Goal: Task Accomplishment & Management: Use online tool/utility

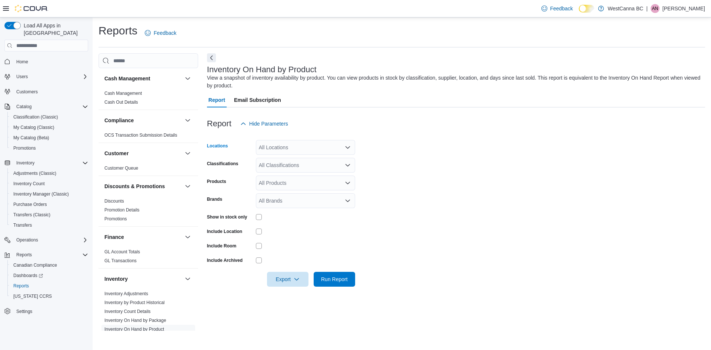
drag, startPoint x: 272, startPoint y: 153, endPoint x: 269, endPoint y: 149, distance: 5.8
click at [270, 154] on div "All Locations" at bounding box center [305, 147] width 99 height 15
click at [300, 182] on span "[PERSON_NAME]" at bounding box center [293, 181] width 43 height 7
click at [418, 135] on div at bounding box center [456, 135] width 498 height 9
click at [280, 170] on div "All Classifications" at bounding box center [305, 165] width 99 height 15
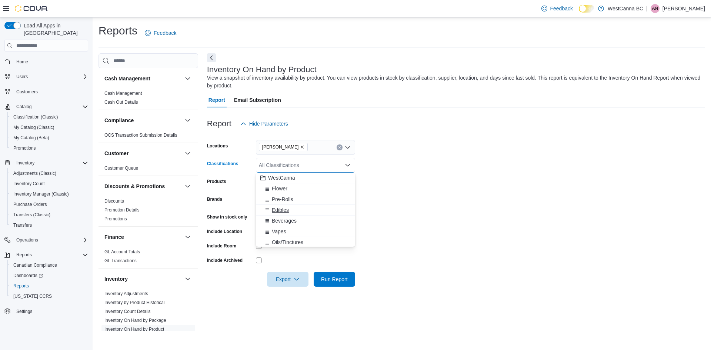
click at [291, 209] on div "Edibles" at bounding box center [305, 209] width 90 height 7
click at [404, 168] on form "Locations [GEOGRAPHIC_DATA] - [PERSON_NAME] Classifications Edibles Combo box. …" at bounding box center [456, 208] width 498 height 155
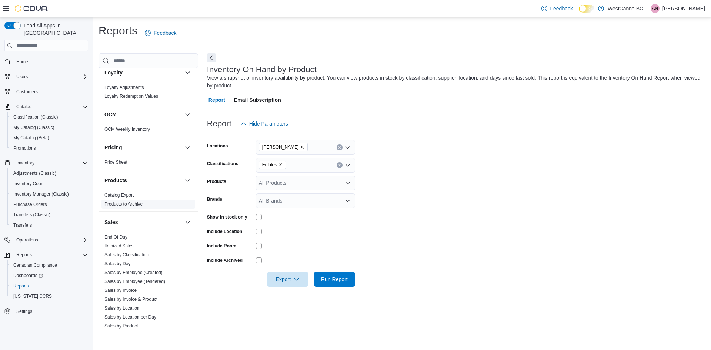
scroll to position [416, 0]
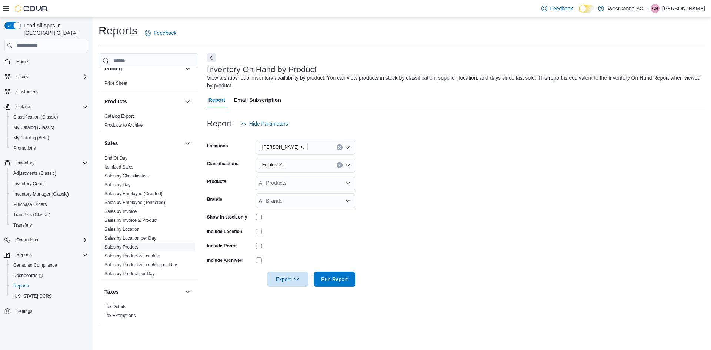
click at [131, 247] on link "Sales by Product" at bounding box center [121, 246] width 34 height 5
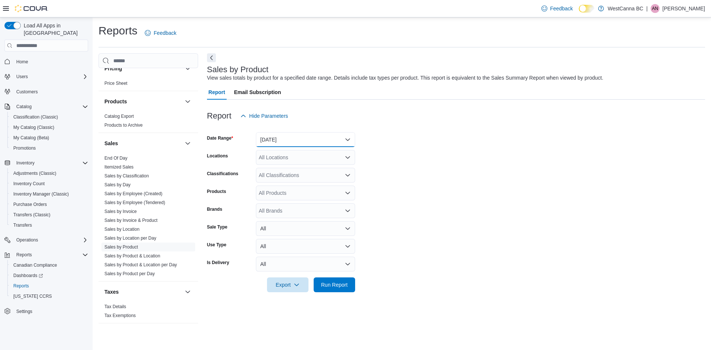
click at [295, 141] on button "[DATE]" at bounding box center [305, 139] width 99 height 15
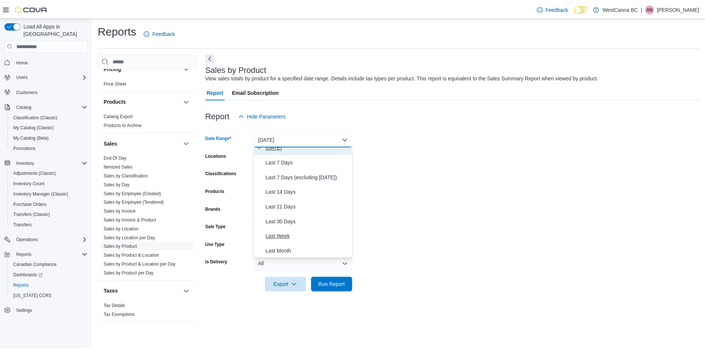
scroll to position [37, 0]
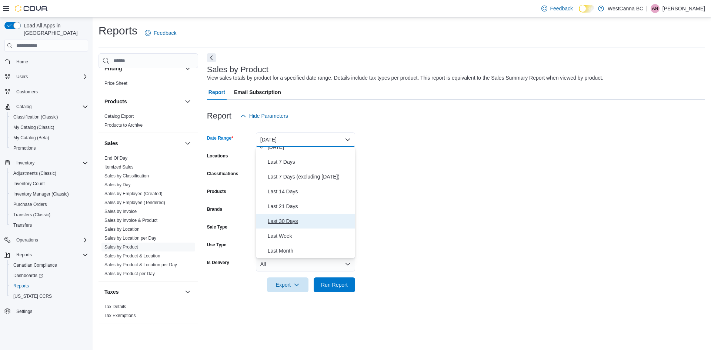
click at [295, 223] on span "Last 30 Days" at bounding box center [310, 220] width 84 height 9
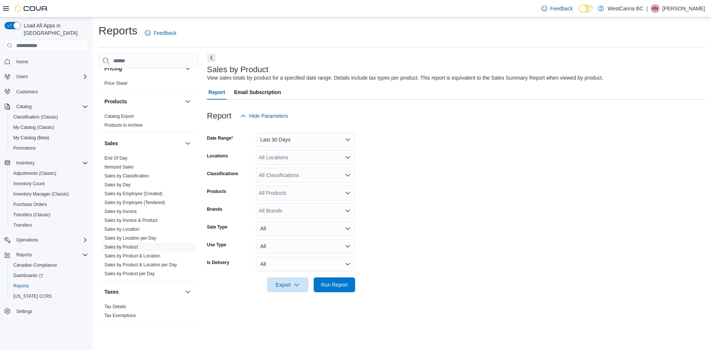
drag, startPoint x: 372, startPoint y: 141, endPoint x: 322, endPoint y: 159, distance: 53.7
click at [373, 141] on form "Date Range Last 30 Days Locations All Locations Classifications All Classificat…" at bounding box center [456, 207] width 498 height 169
click at [304, 159] on div "All Locations" at bounding box center [305, 157] width 99 height 15
click at [308, 194] on span "[PERSON_NAME]" at bounding box center [293, 191] width 43 height 7
click at [400, 173] on form "Date Range Last 30 Days Locations [GEOGRAPHIC_DATA] - [PERSON_NAME] Combo box. …" at bounding box center [456, 207] width 498 height 169
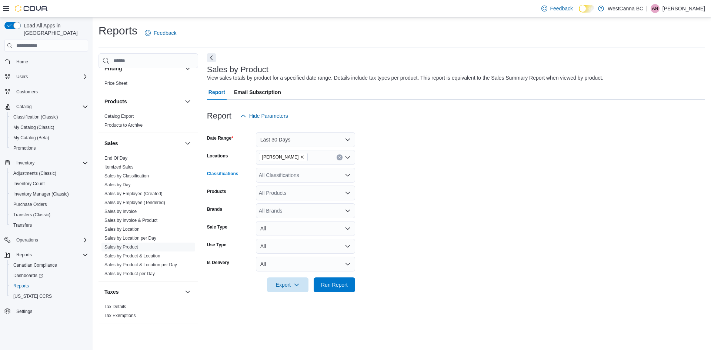
click at [295, 176] on div "All Classifications" at bounding box center [305, 175] width 99 height 15
click at [294, 216] on button "Edibles" at bounding box center [305, 220] width 99 height 11
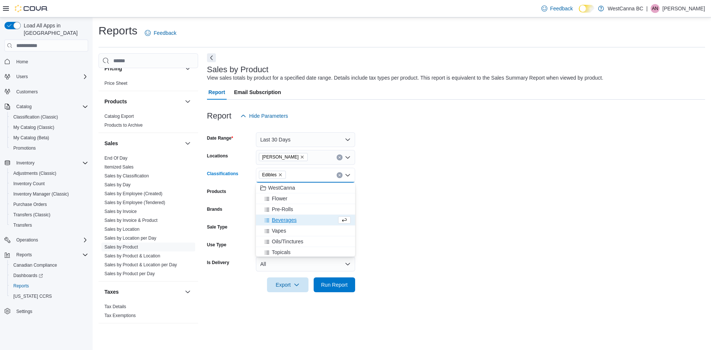
click at [391, 180] on form "Date Range Last 30 Days Locations [GEOGRAPHIC_DATA] - [PERSON_NAME] Classificat…" at bounding box center [456, 207] width 498 height 169
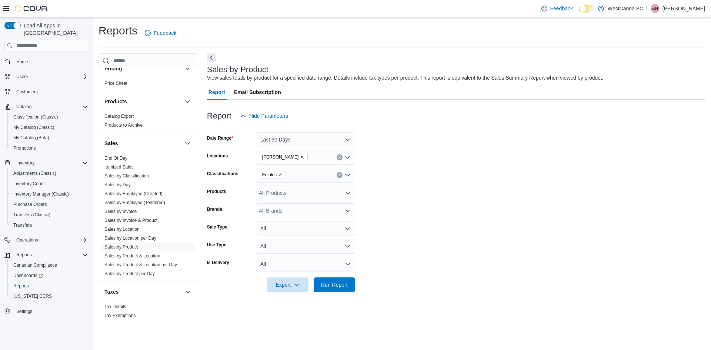
click at [289, 195] on div "All Products" at bounding box center [305, 192] width 99 height 15
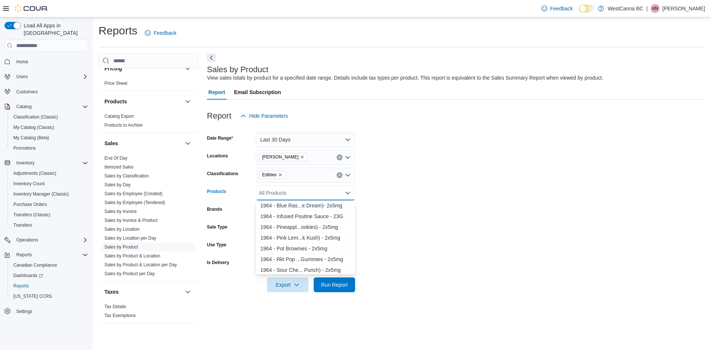
click at [410, 191] on form "Date Range Last 30 Days Locations [GEOGRAPHIC_DATA] - [PERSON_NAME] Classificat…" at bounding box center [456, 207] width 498 height 169
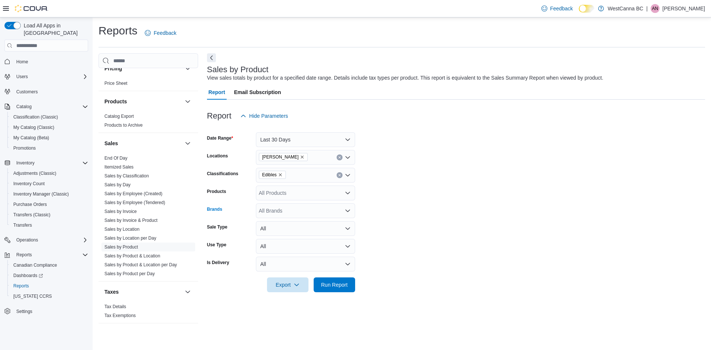
click at [308, 207] on div "All Brands" at bounding box center [305, 210] width 99 height 15
type input "******"
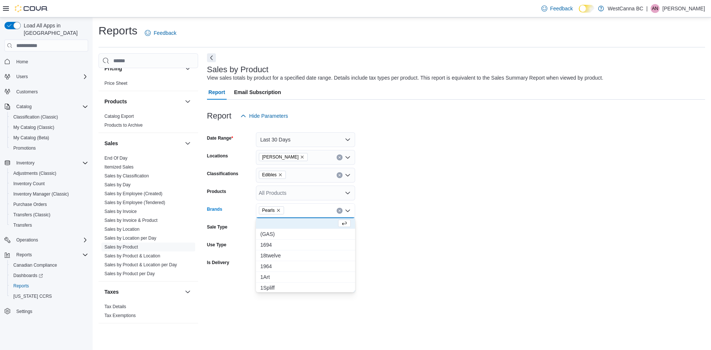
click at [462, 228] on form "Date Range Last 30 Days Locations [GEOGRAPHIC_DATA] - [PERSON_NAME] Classificat…" at bounding box center [456, 207] width 498 height 169
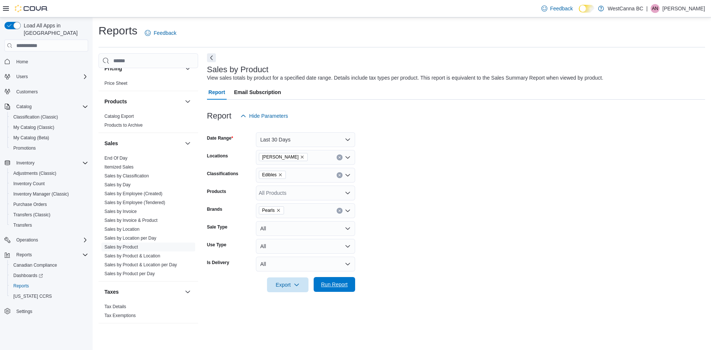
click at [343, 291] on span "Run Report" at bounding box center [334, 284] width 33 height 15
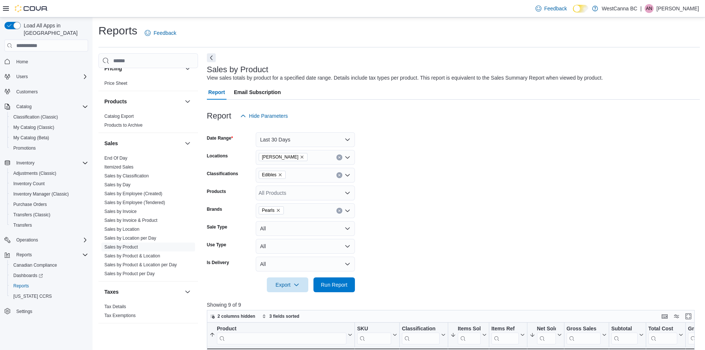
click at [277, 210] on icon "Remove Pearls from selection in this group" at bounding box center [278, 210] width 3 height 3
type input "*******"
click at [282, 222] on span "Biggies" at bounding box center [305, 222] width 90 height 7
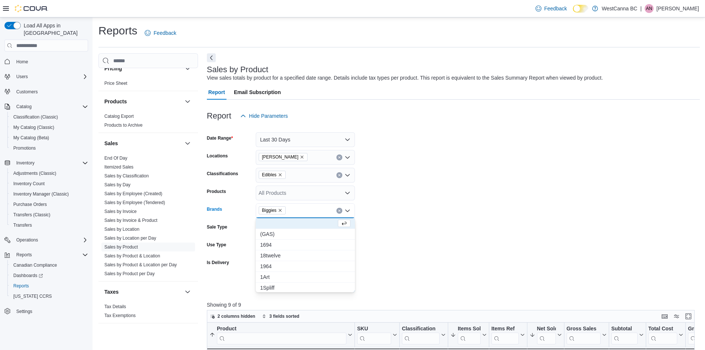
click at [304, 157] on icon "Remove WestCanna - Robson from selection in this group" at bounding box center [302, 157] width 4 height 4
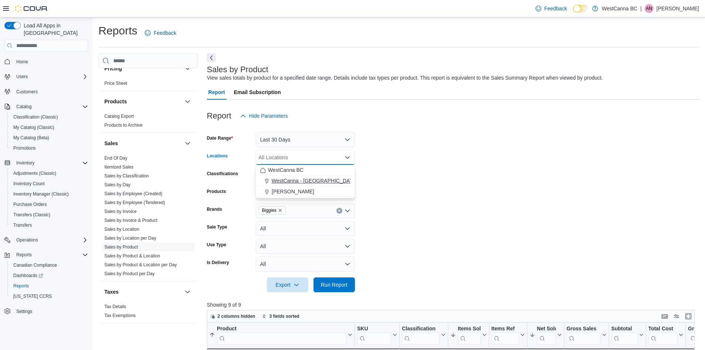
click at [309, 181] on span "WestCanna - [GEOGRAPHIC_DATA]" at bounding box center [314, 180] width 85 height 7
click at [330, 284] on span "Run Report" at bounding box center [334, 284] width 27 height 7
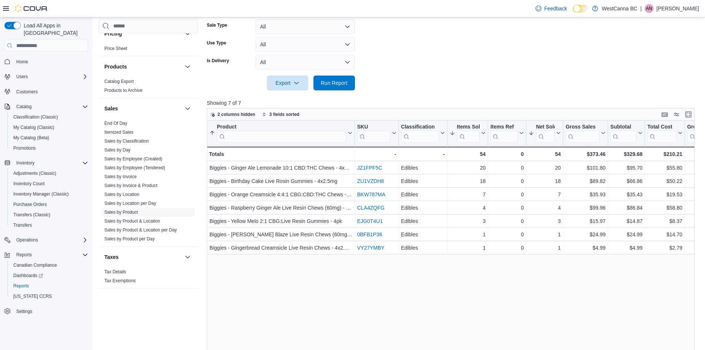
scroll to position [98, 0]
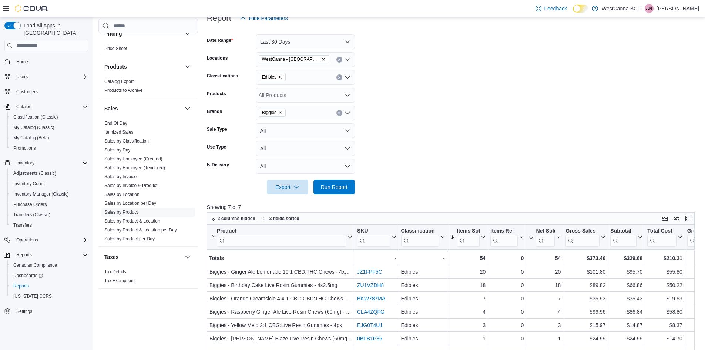
click at [321, 59] on icon "Remove WestCanna - Broadway from selection in this group" at bounding box center [323, 59] width 4 height 4
click at [314, 94] on span "[PERSON_NAME]" at bounding box center [293, 93] width 43 height 7
click at [445, 84] on form "Date Range Last 30 Days Locations [GEOGRAPHIC_DATA] - [PERSON_NAME] Combo box. …" at bounding box center [453, 110] width 493 height 169
click at [282, 111] on icon "Remove Biggies from selection in this group" at bounding box center [280, 112] width 4 height 4
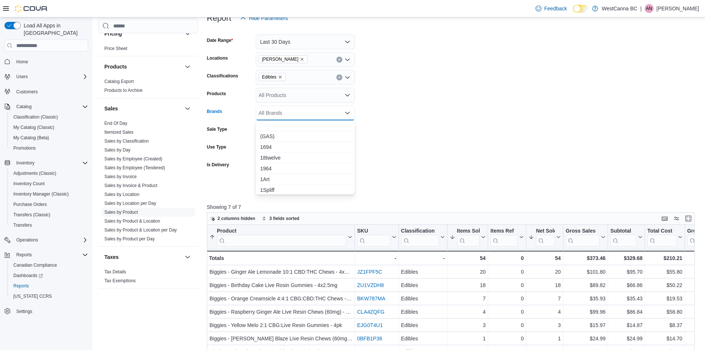
click at [390, 127] on form "Date Range Last 30 Days Locations [GEOGRAPHIC_DATA] - [PERSON_NAME] Classificat…" at bounding box center [453, 110] width 493 height 169
click at [295, 112] on div "All Brands" at bounding box center [305, 112] width 99 height 15
click at [291, 166] on span "1964" at bounding box center [305, 168] width 90 height 7
click at [428, 163] on form "Date Range Last 30 Days Locations [GEOGRAPHIC_DATA] - [PERSON_NAME] Classificat…" at bounding box center [453, 110] width 493 height 169
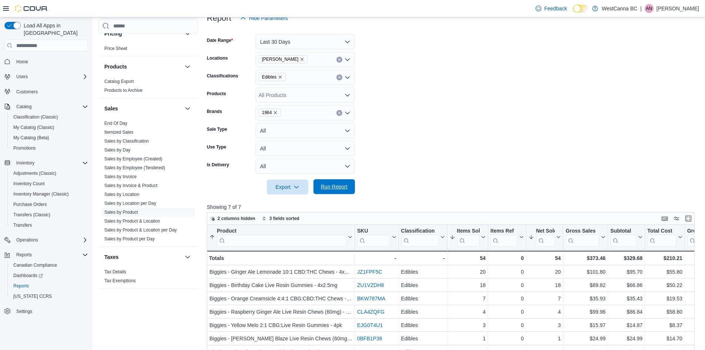
click at [339, 188] on span "Run Report" at bounding box center [334, 186] width 27 height 7
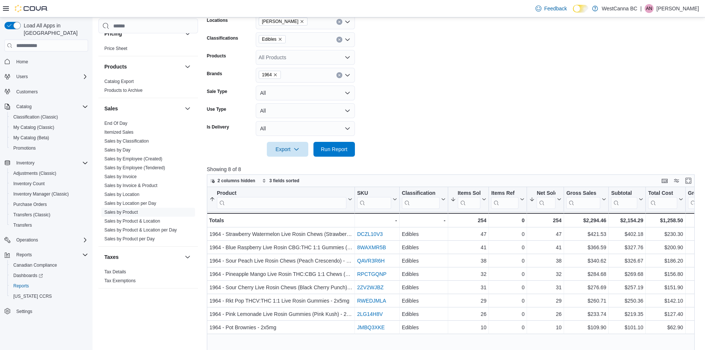
scroll to position [135, 0]
click at [277, 74] on span "1964" at bounding box center [270, 75] width 23 height 8
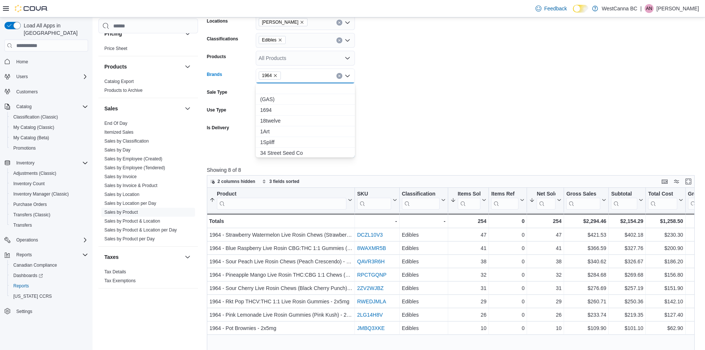
click at [275, 78] on icon "Remove 1964 from selection in this group" at bounding box center [275, 75] width 4 height 4
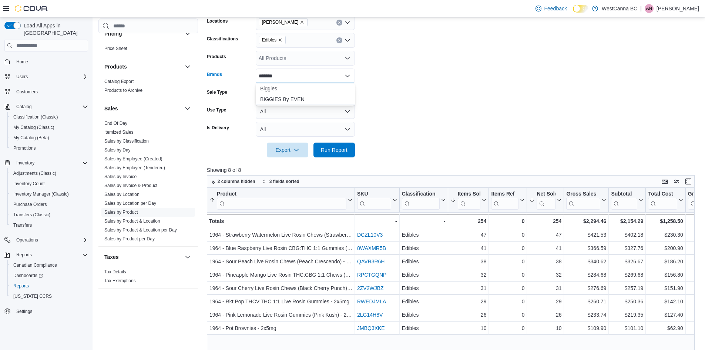
type input "*******"
click at [264, 87] on span "Biggies" at bounding box center [305, 88] width 90 height 7
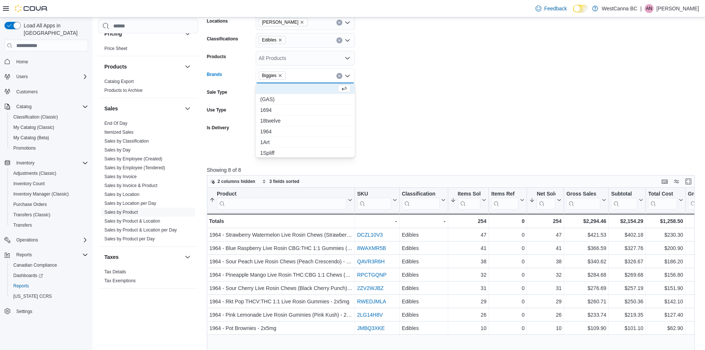
click at [383, 127] on form "Date Range Last 30 Days Locations [GEOGRAPHIC_DATA] - [PERSON_NAME] Classificat…" at bounding box center [453, 73] width 493 height 169
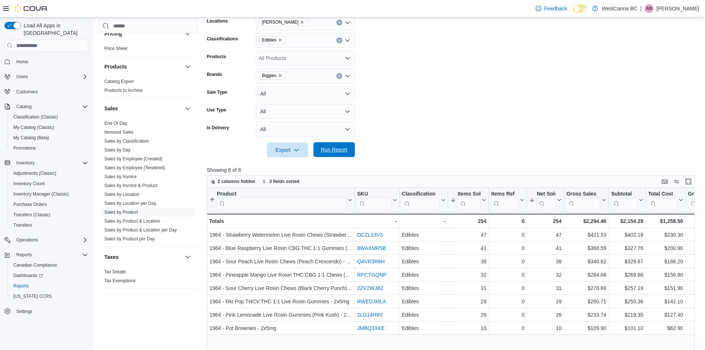
click at [335, 152] on span "Run Report" at bounding box center [334, 149] width 27 height 7
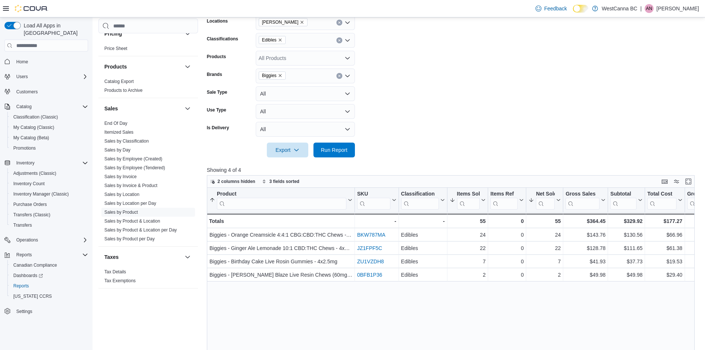
click at [282, 75] on icon "Remove Biggies from selection in this group" at bounding box center [280, 75] width 4 height 4
type input "*****"
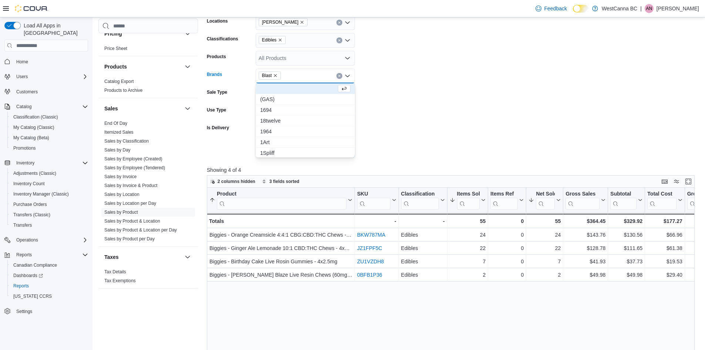
click at [394, 105] on form "Date Range Last 30 Days Locations [GEOGRAPHIC_DATA] - [PERSON_NAME] Classificat…" at bounding box center [453, 73] width 493 height 169
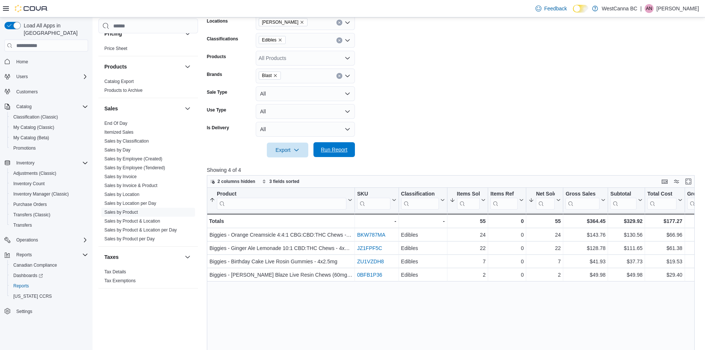
click at [333, 156] on span "Run Report" at bounding box center [334, 149] width 33 height 15
click at [275, 76] on icon "Remove Blast from selection in this group" at bounding box center [275, 75] width 3 height 3
type input "******"
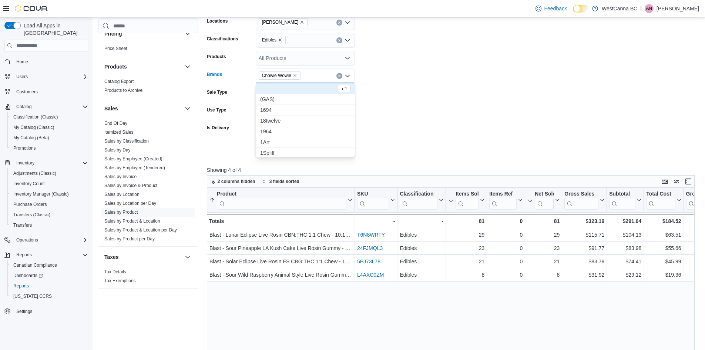
click at [382, 91] on form "Date Range Last 30 Days Locations [GEOGRAPHIC_DATA] - [PERSON_NAME] Classificat…" at bounding box center [453, 73] width 493 height 169
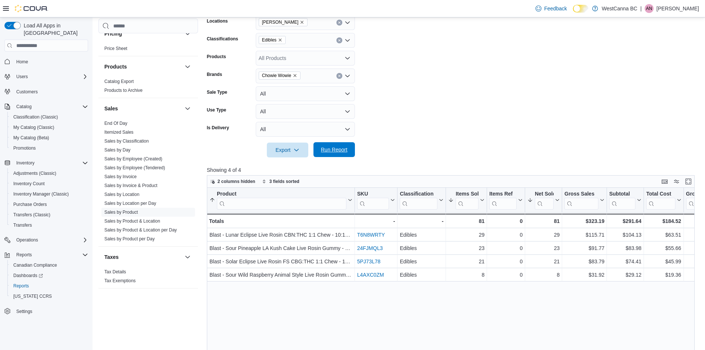
click at [337, 145] on span "Run Report" at bounding box center [334, 149] width 33 height 15
click at [294, 74] on icon "Remove Chowie Wowie from selection in this group" at bounding box center [295, 75] width 4 height 4
type input "*******"
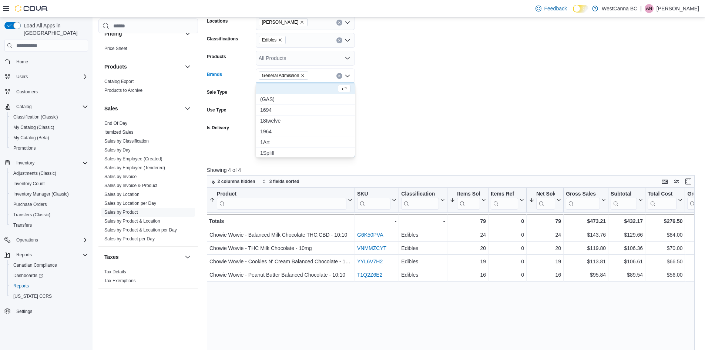
click at [400, 78] on form "Date Range Last 30 Days Locations [GEOGRAPHIC_DATA] - [PERSON_NAME] Classificat…" at bounding box center [453, 73] width 493 height 169
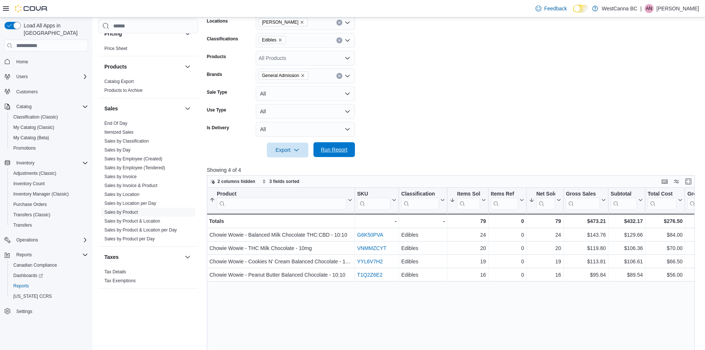
click at [343, 148] on span "Run Report" at bounding box center [334, 149] width 27 height 7
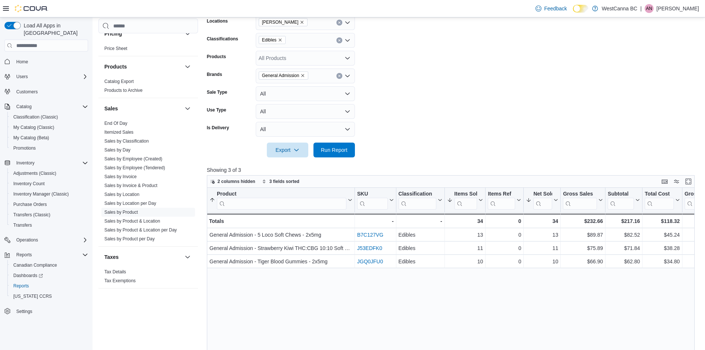
click at [306, 77] on span "General Admission" at bounding box center [284, 75] width 50 height 8
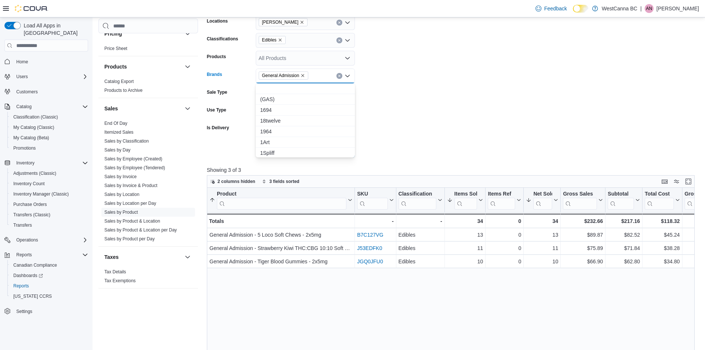
click at [303, 76] on icon "Remove General Admission from selection in this group" at bounding box center [302, 75] width 4 height 4
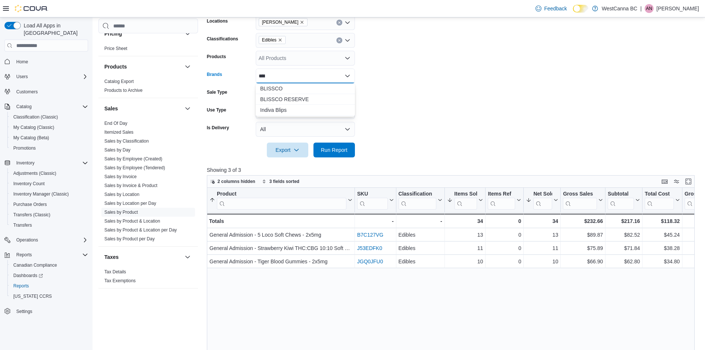
type input "*****"
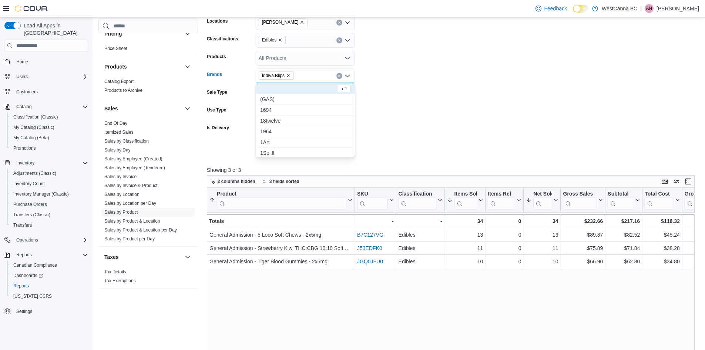
click at [423, 105] on form "Date Range Last 30 Days Locations [GEOGRAPHIC_DATA] - [PERSON_NAME] Classificat…" at bounding box center [453, 73] width 493 height 169
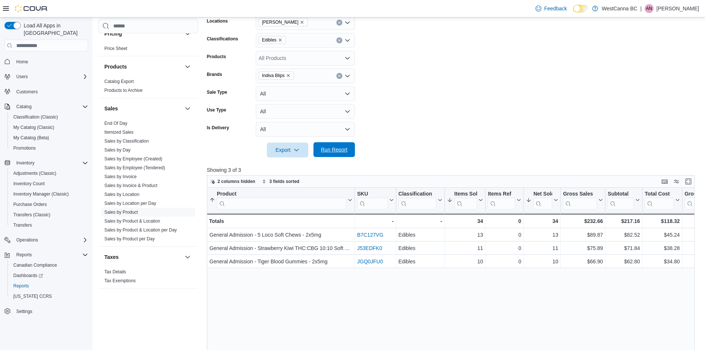
click at [350, 147] on span "Run Report" at bounding box center [334, 149] width 33 height 15
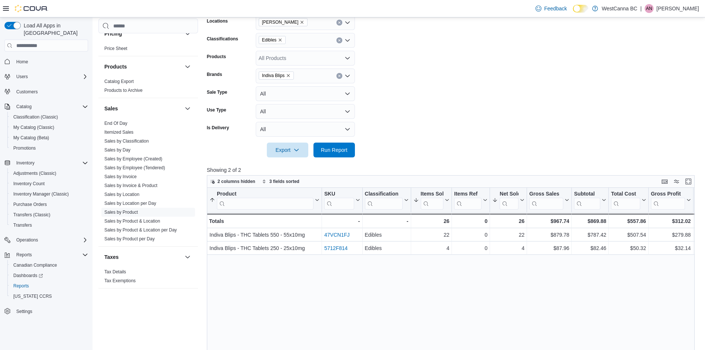
click at [289, 74] on icon "Remove Indiva Blips from selection in this group" at bounding box center [288, 75] width 4 height 4
type input "*******"
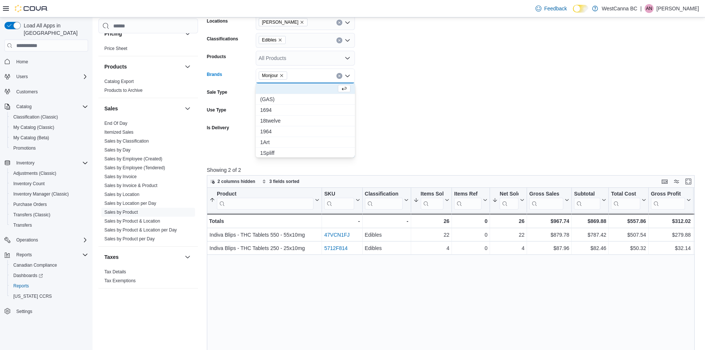
click at [463, 43] on form "Date Range Last 30 Days Locations [GEOGRAPHIC_DATA] - [PERSON_NAME] Classificat…" at bounding box center [453, 73] width 493 height 169
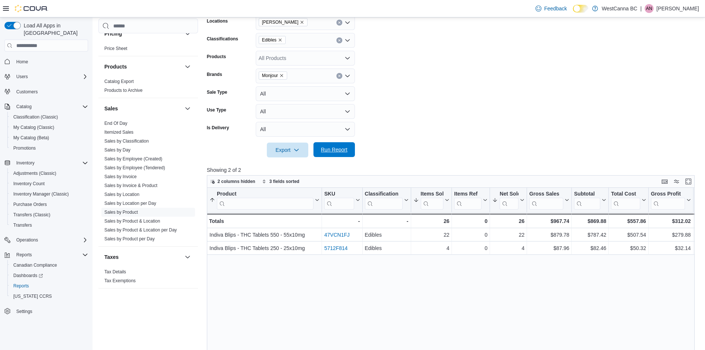
click at [331, 157] on span "Run Report" at bounding box center [334, 149] width 33 height 15
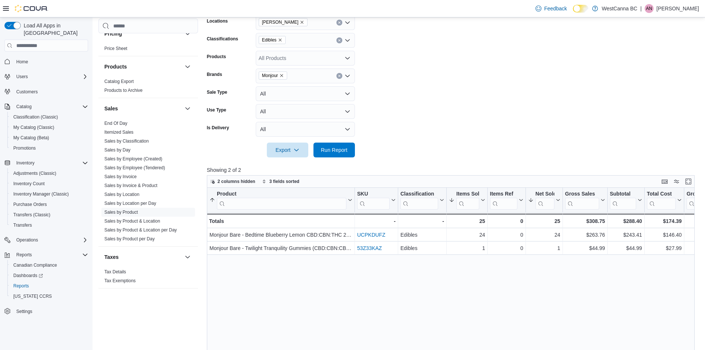
click at [282, 76] on icon "Remove Monjour from selection in this group" at bounding box center [281, 75] width 4 height 4
type input "*********"
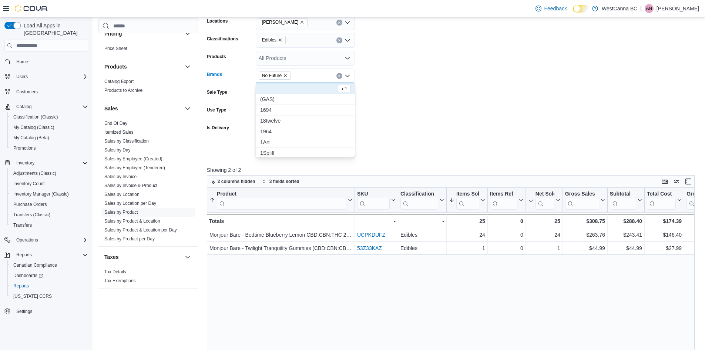
click at [392, 84] on form "Date Range Last 30 Days Locations [GEOGRAPHIC_DATA] - [PERSON_NAME] Classificat…" at bounding box center [453, 73] width 493 height 169
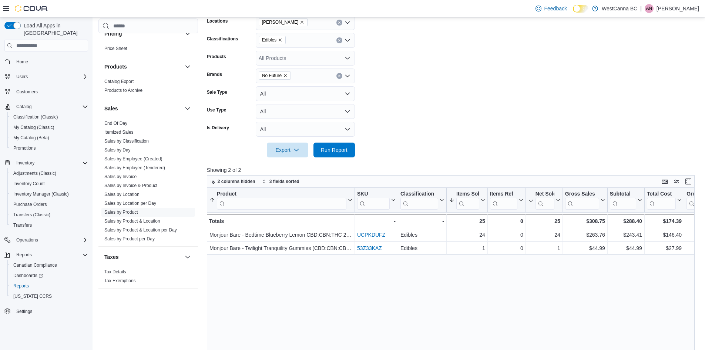
click at [354, 158] on div at bounding box center [453, 161] width 493 height 9
click at [346, 155] on span "Run Report" at bounding box center [334, 149] width 33 height 15
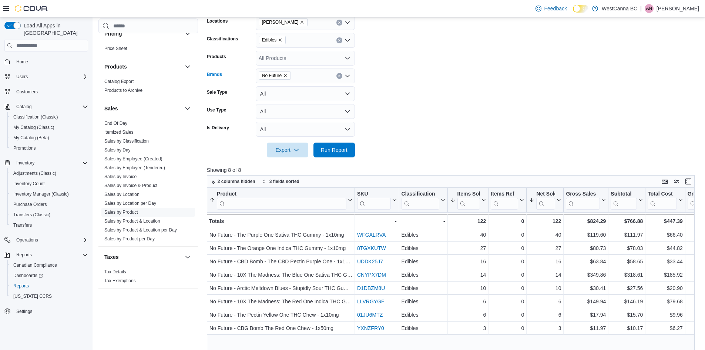
click at [285, 76] on icon "Remove No Future from selection in this group" at bounding box center [285, 75] width 4 height 4
type input "******"
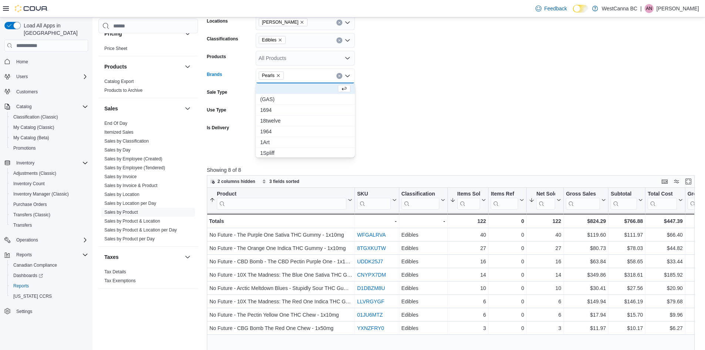
click at [450, 80] on form "Date Range Last 30 Days Locations [GEOGRAPHIC_DATA] - [PERSON_NAME] Classificat…" at bounding box center [453, 73] width 493 height 169
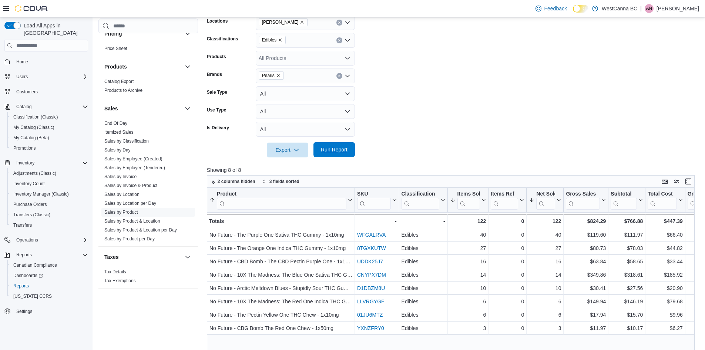
click at [318, 150] on span "Run Report" at bounding box center [334, 149] width 33 height 15
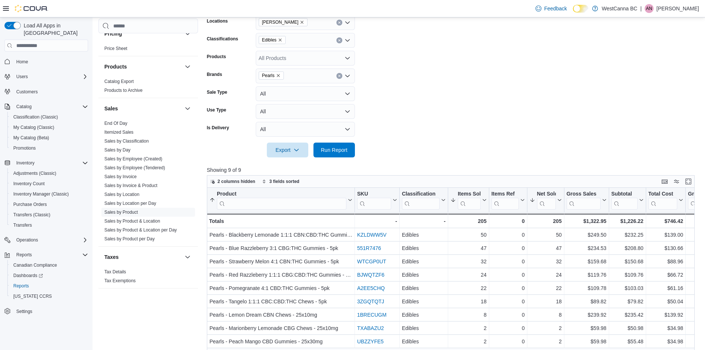
click at [277, 74] on icon "Remove Pearls from selection in this group" at bounding box center [278, 75] width 4 height 4
type input "***"
click at [276, 99] on span "San [PERSON_NAME] '71" at bounding box center [305, 98] width 90 height 7
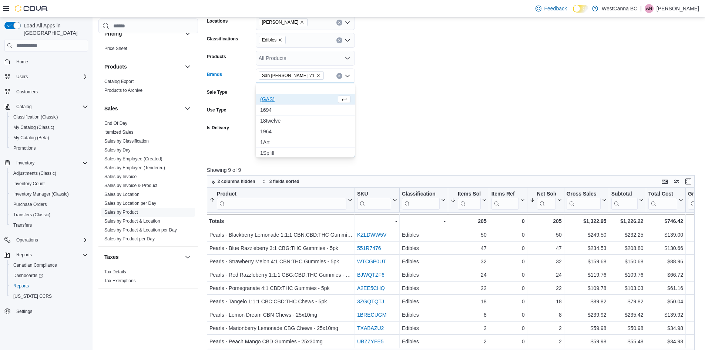
click at [389, 128] on form "Date Range Last 30 Days Locations [GEOGRAPHIC_DATA] - [PERSON_NAME] Classificat…" at bounding box center [453, 73] width 493 height 169
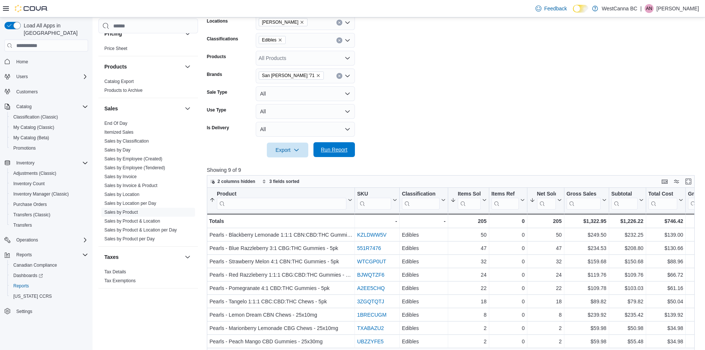
click at [350, 157] on button "Run Report" at bounding box center [333, 149] width 41 height 15
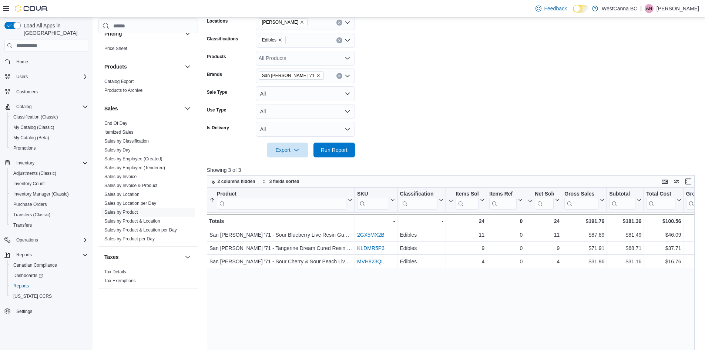
click at [317, 75] on icon "Remove San Rafael '71 from selection in this group" at bounding box center [318, 75] width 3 height 3
type input "*****"
click at [286, 112] on span "Shred'ems" at bounding box center [305, 109] width 90 height 7
drag, startPoint x: 426, startPoint y: 137, endPoint x: 352, endPoint y: 150, distance: 75.5
click at [422, 137] on div at bounding box center [453, 140] width 493 height 6
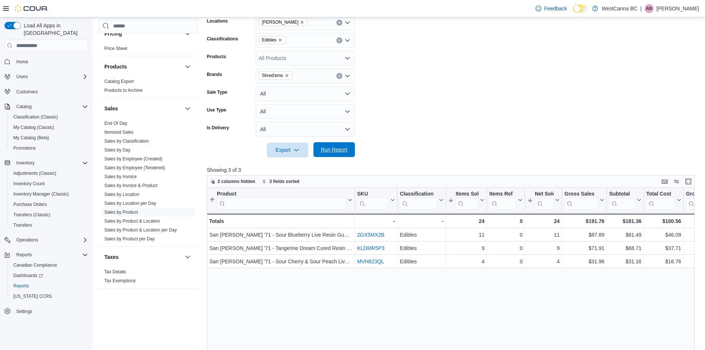
click at [348, 152] on span "Run Report" at bounding box center [334, 149] width 33 height 15
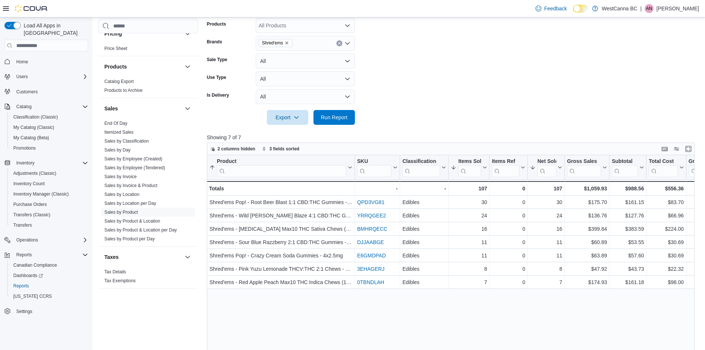
scroll to position [172, 0]
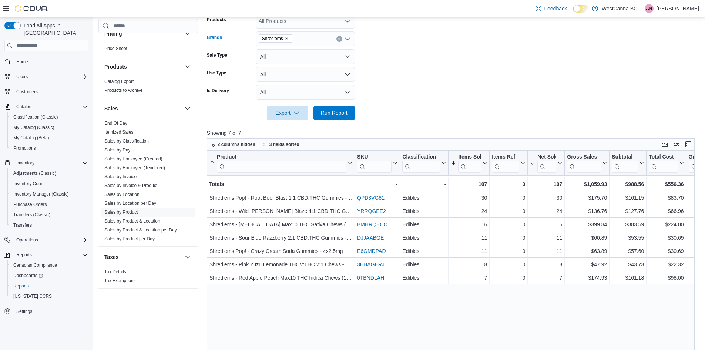
click at [286, 36] on icon "Remove Shred'ems from selection in this group" at bounding box center [287, 38] width 4 height 4
click at [286, 36] on div "*****" at bounding box center [305, 38] width 99 height 15
type input "*"
type input "*****"
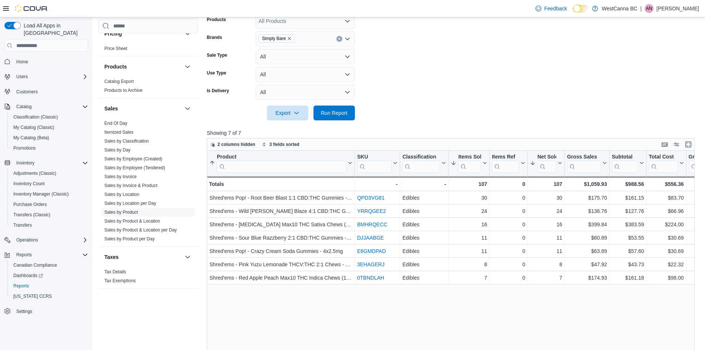
click at [404, 117] on form "Date Range Last 30 Days Locations WestCanna - [PERSON_NAME] Classifications Edi…" at bounding box center [453, 36] width 493 height 169
click at [339, 118] on span "Run Report" at bounding box center [334, 112] width 33 height 15
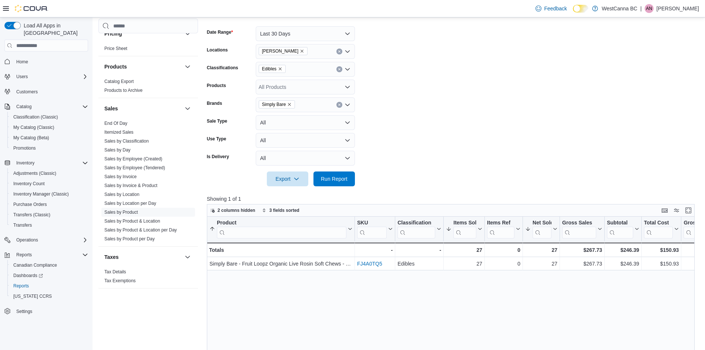
scroll to position [98, 0]
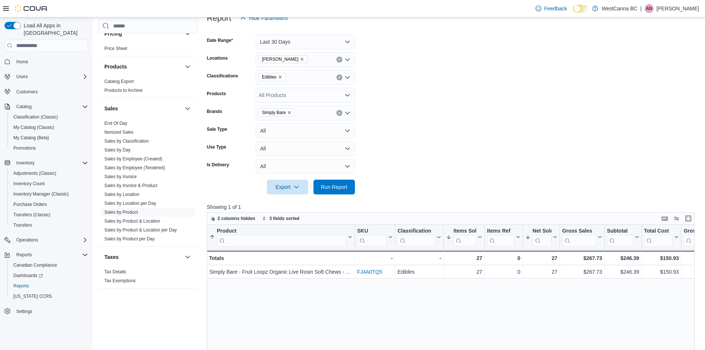
click at [288, 113] on icon "Remove Simply Bare from selection in this group" at bounding box center [289, 112] width 4 height 4
type input "*****"
click at [430, 114] on form "Date Range Last 30 Days Locations WestCanna - [PERSON_NAME] Classifications Edi…" at bounding box center [453, 110] width 493 height 169
click at [323, 175] on div at bounding box center [453, 177] width 493 height 6
click at [324, 181] on span "Run Report" at bounding box center [334, 186] width 33 height 15
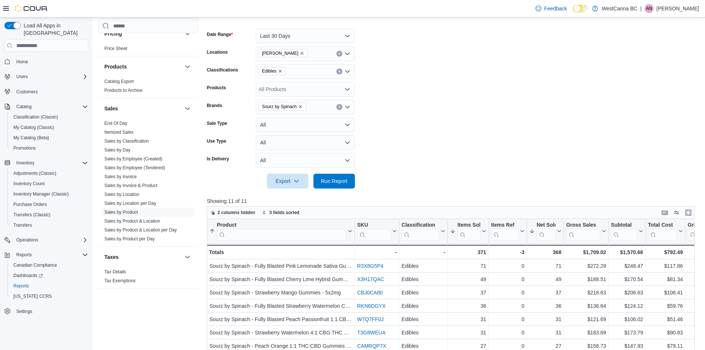
scroll to position [98, 0]
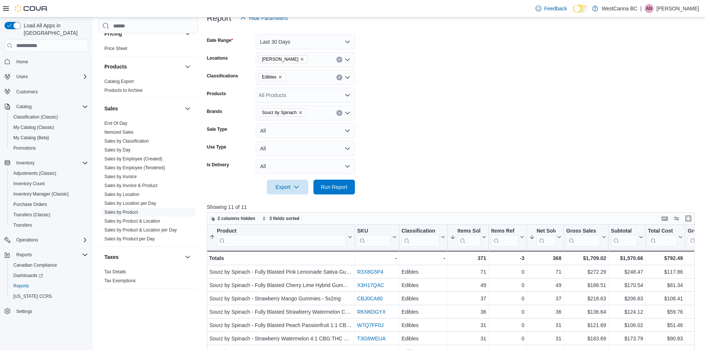
click at [300, 114] on icon "Remove Sourz by Spinach from selection in this group" at bounding box center [300, 112] width 4 height 4
type input "*******"
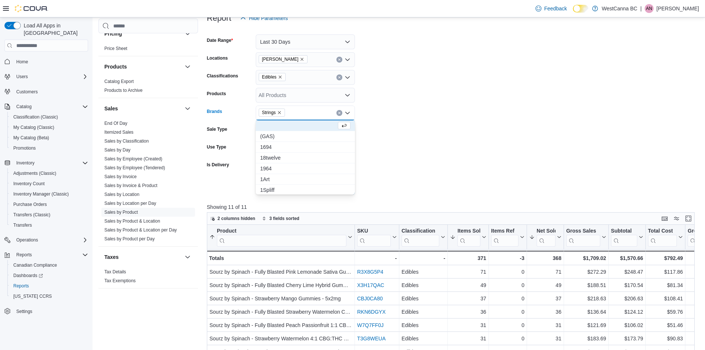
click at [435, 60] on form "Date Range Last 30 Days Locations [GEOGRAPHIC_DATA] - [PERSON_NAME] Classificat…" at bounding box center [453, 110] width 493 height 169
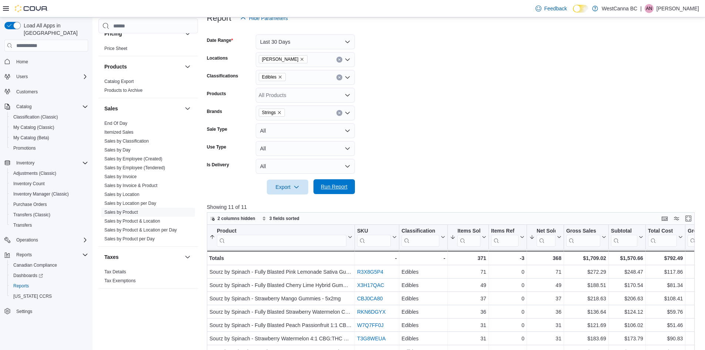
click at [326, 187] on span "Run Report" at bounding box center [334, 186] width 27 height 7
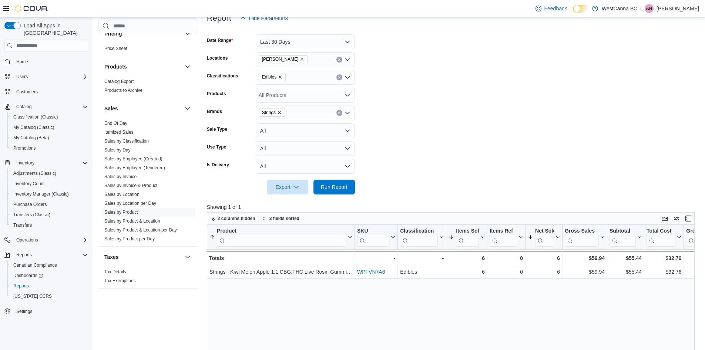
click at [281, 113] on icon "Remove Strings from selection in this group" at bounding box center [279, 112] width 4 height 4
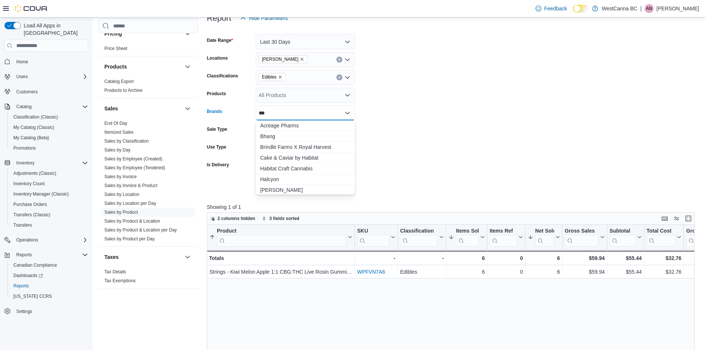
type input "****"
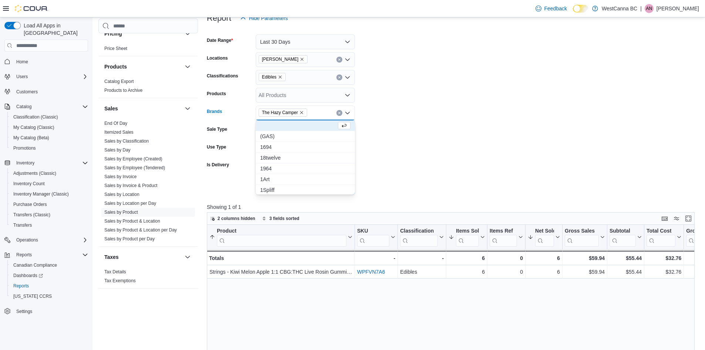
click at [473, 110] on form "Date Range Last 30 Days Locations [GEOGRAPHIC_DATA] - [PERSON_NAME] Classificat…" at bounding box center [453, 110] width 493 height 169
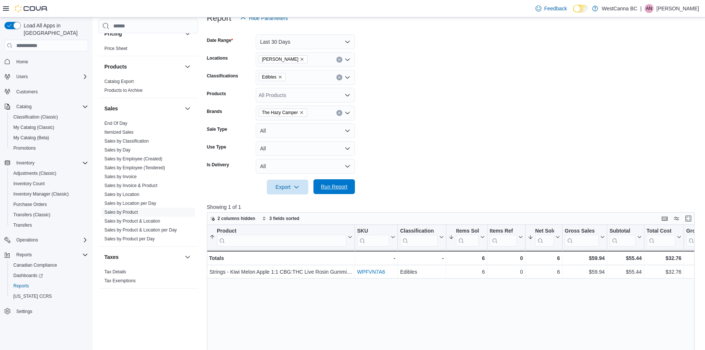
click at [344, 186] on span "Run Report" at bounding box center [334, 186] width 27 height 7
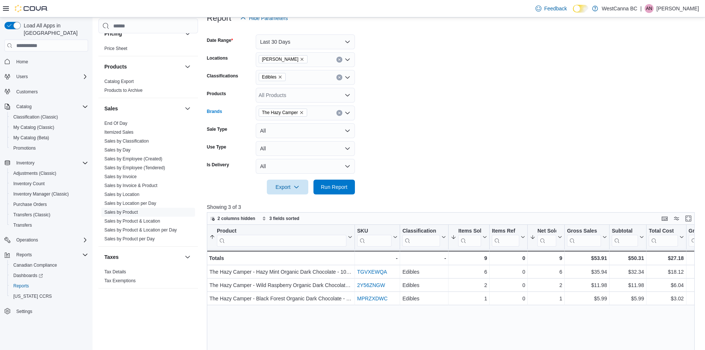
click at [302, 111] on icon "Remove The Hazy Camper from selection in this group" at bounding box center [301, 112] width 4 height 4
type input "******"
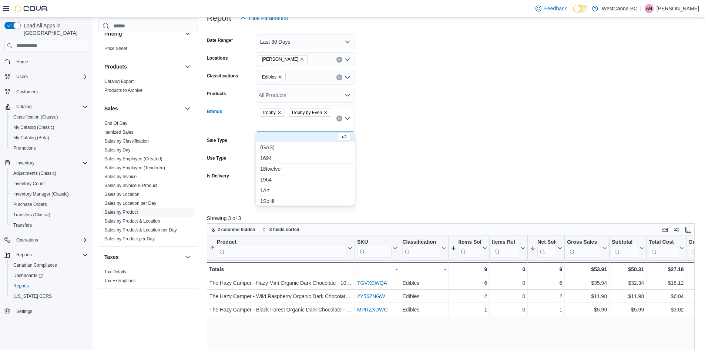
click at [464, 114] on form "Date Range Last 30 Days Locations WestCanna - [PERSON_NAME] Classifications Edi…" at bounding box center [453, 116] width 493 height 180
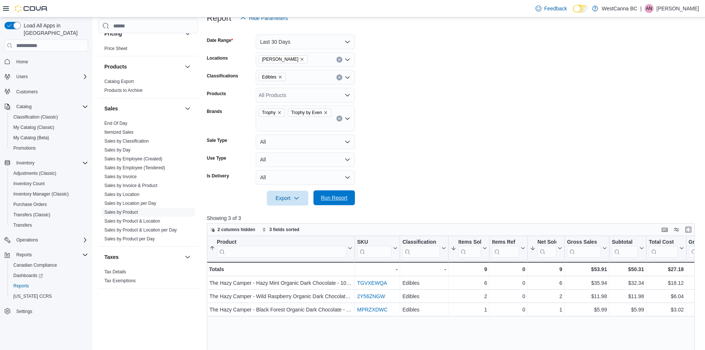
click at [332, 202] on span "Run Report" at bounding box center [334, 197] width 33 height 15
click at [335, 203] on span "Run Report" at bounding box center [334, 197] width 33 height 15
click at [325, 111] on icon "Remove Trophy by Even from selection in this group" at bounding box center [325, 112] width 4 height 4
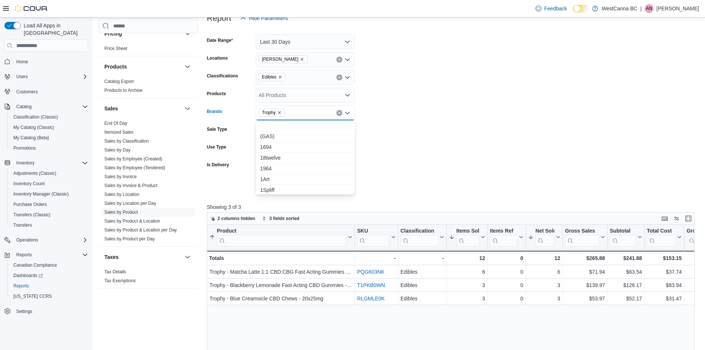
click at [403, 172] on form "Date Range Last 30 Days Locations [GEOGRAPHIC_DATA] - [PERSON_NAME] Classificat…" at bounding box center [453, 110] width 493 height 169
click at [355, 192] on form "Date Range Last 30 Days Locations [GEOGRAPHIC_DATA] - [PERSON_NAME] Classificat…" at bounding box center [453, 110] width 493 height 169
click at [350, 189] on button "Run Report" at bounding box center [333, 186] width 41 height 15
click at [281, 112] on icon "Remove Trophy from selection in this group" at bounding box center [279, 112] width 4 height 4
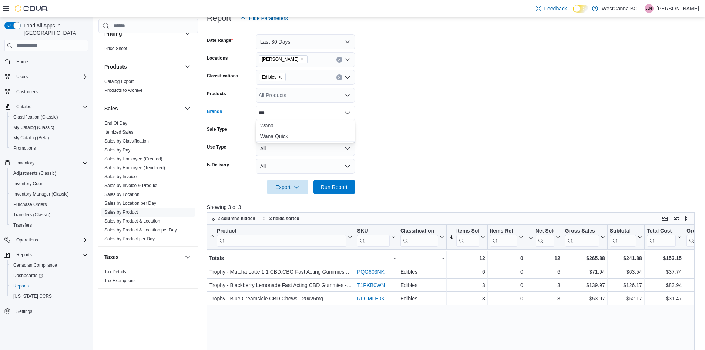
type input "****"
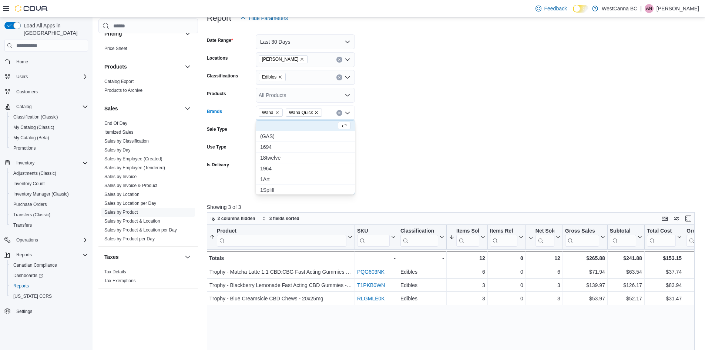
click at [418, 141] on form "Date Range Last 30 Days Locations [GEOGRAPHIC_DATA] - [PERSON_NAME] Classificat…" at bounding box center [453, 110] width 493 height 169
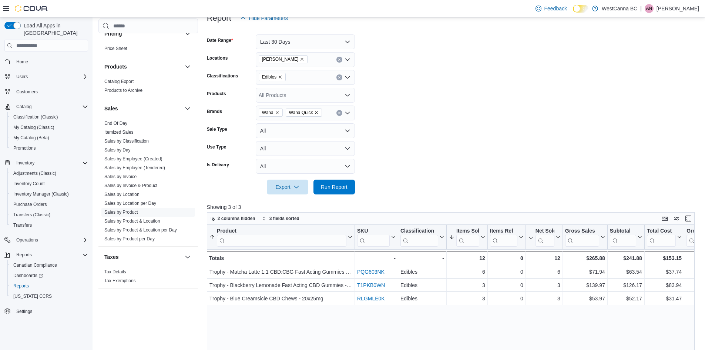
click at [337, 197] on div at bounding box center [453, 198] width 493 height 9
click at [339, 178] on div at bounding box center [453, 177] width 493 height 6
click at [342, 184] on span "Run Report" at bounding box center [334, 186] width 27 height 7
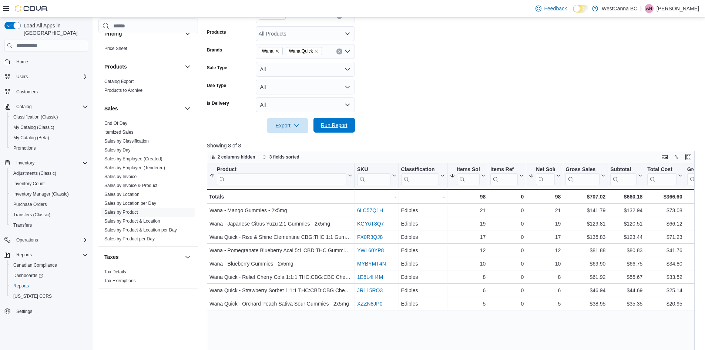
scroll to position [172, 0]
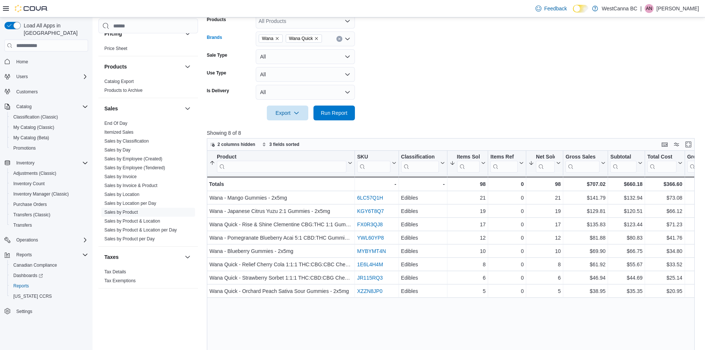
click at [277, 40] on icon "Remove Wana from selection in this group" at bounding box center [277, 38] width 4 height 4
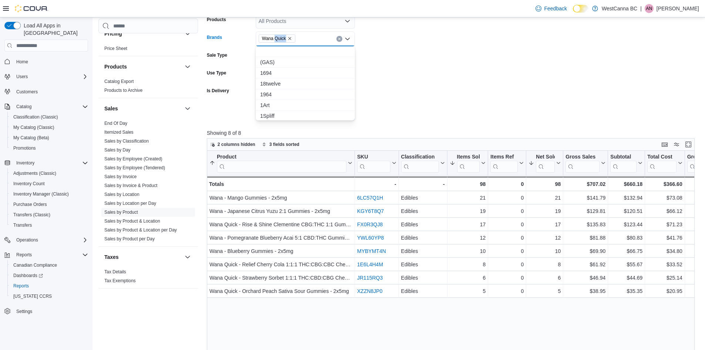
click at [277, 39] on span "Wana Quick" at bounding box center [274, 38] width 24 height 7
click at [289, 39] on icon "Remove Wana Quick from selection in this group" at bounding box center [289, 38] width 3 height 3
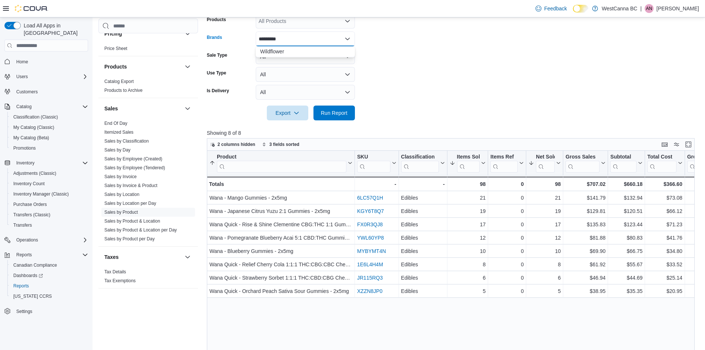
type input "**********"
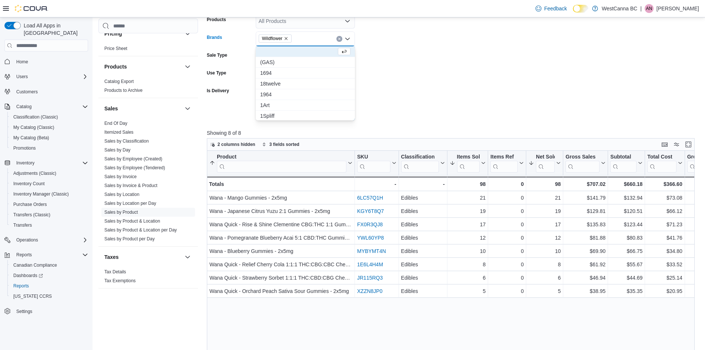
click at [484, 67] on form "Date Range Last 30 Days Locations [GEOGRAPHIC_DATA] - [PERSON_NAME] Classificat…" at bounding box center [453, 36] width 493 height 169
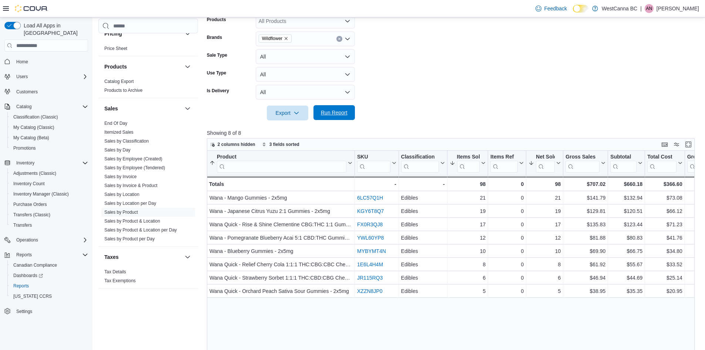
click at [336, 112] on span "Run Report" at bounding box center [334, 112] width 27 height 7
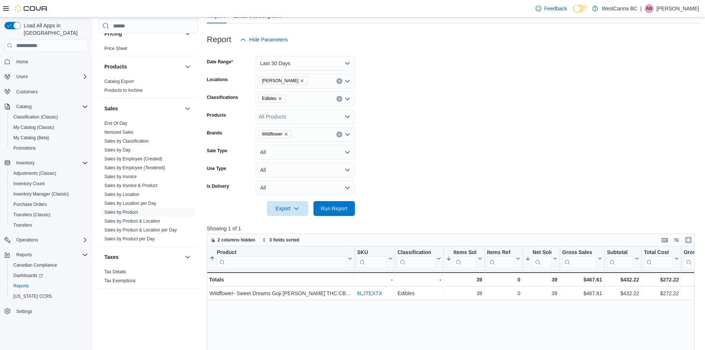
scroll to position [61, 0]
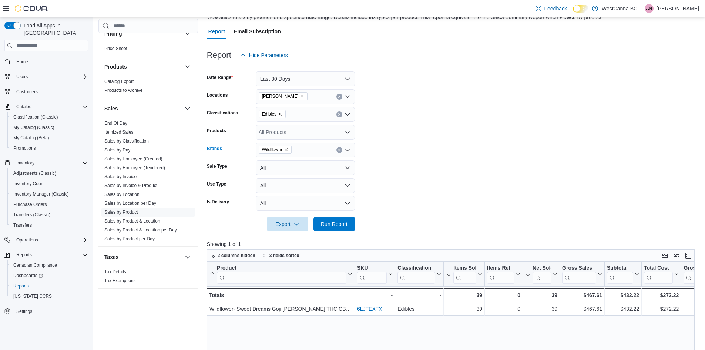
click at [288, 151] on icon "Remove Wildflower from selection in this group" at bounding box center [286, 149] width 4 height 4
type input "*****"
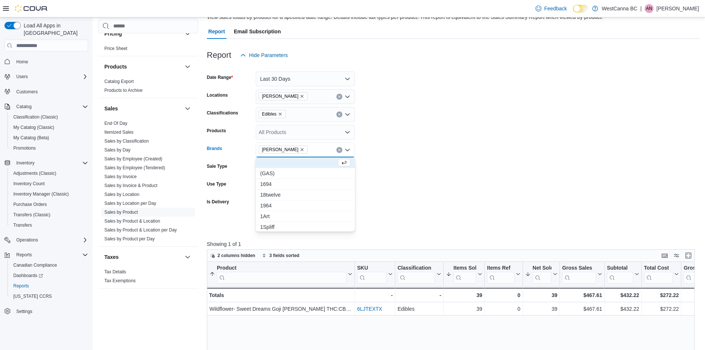
click at [366, 168] on form "Date Range Last 30 Days Locations [GEOGRAPHIC_DATA] - [PERSON_NAME] Classificat…" at bounding box center [453, 147] width 493 height 169
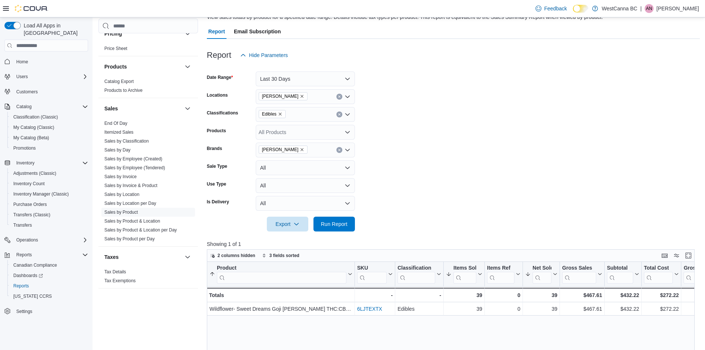
click at [353, 214] on div at bounding box center [453, 214] width 493 height 6
click at [346, 230] on span "Run Report" at bounding box center [334, 223] width 33 height 15
click at [300, 149] on icon "Remove Woody Nelson from selection in this group" at bounding box center [302, 149] width 4 height 4
type input "****"
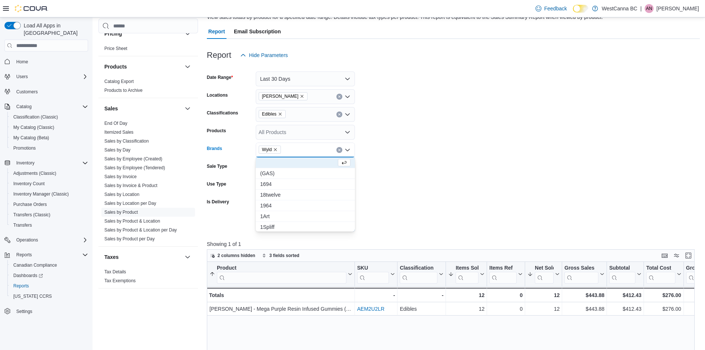
click at [419, 131] on form "Date Range Last 30 Days Locations [GEOGRAPHIC_DATA] - [PERSON_NAME] Classificat…" at bounding box center [453, 147] width 493 height 169
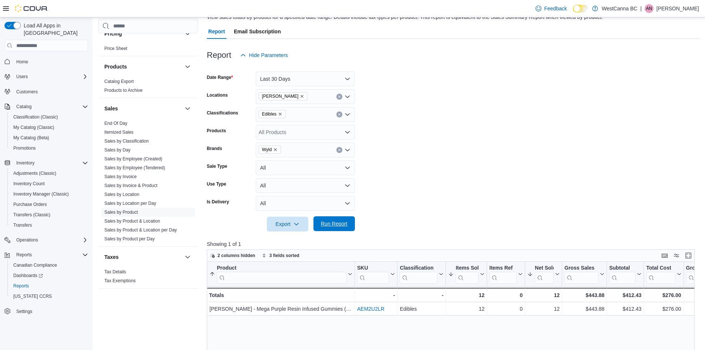
click at [325, 217] on span "Run Report" at bounding box center [334, 223] width 33 height 15
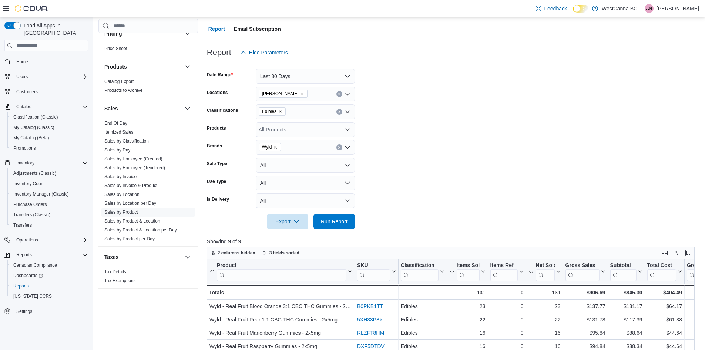
scroll to position [61, 0]
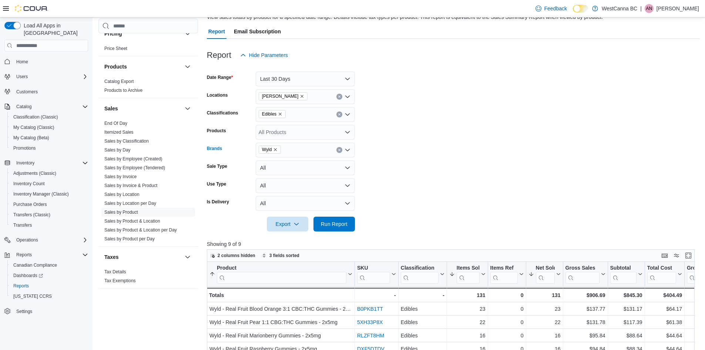
click at [278, 150] on icon "Remove Wyld from selection in this group" at bounding box center [275, 149] width 4 height 4
click at [276, 135] on div "All Products" at bounding box center [305, 132] width 99 height 15
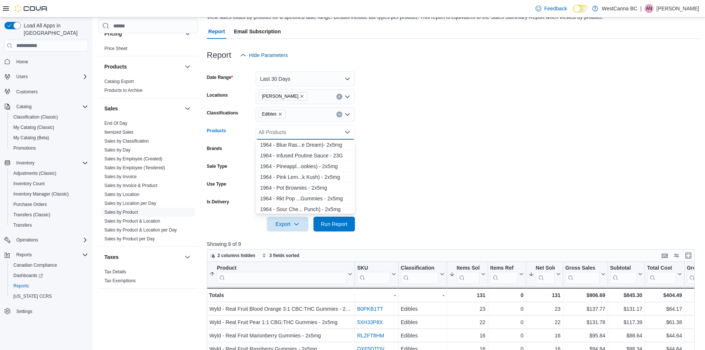
click at [281, 115] on icon "Remove Edibles from selection in this group" at bounding box center [280, 114] width 4 height 4
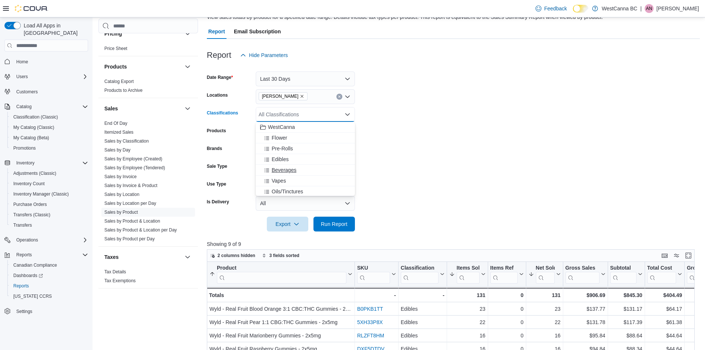
click at [289, 166] on button "Beverages" at bounding box center [305, 170] width 99 height 11
click at [343, 228] on span "Run Report" at bounding box center [334, 223] width 33 height 15
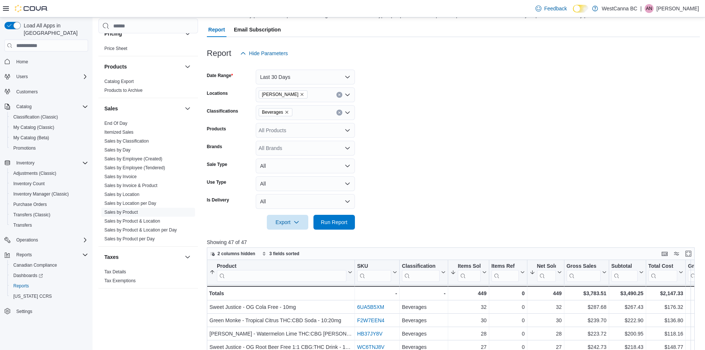
scroll to position [61, 0]
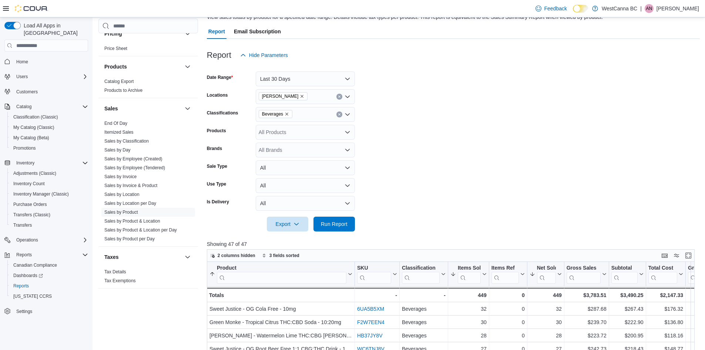
click at [276, 145] on div "All Brands" at bounding box center [305, 149] width 99 height 15
type input "******"
drag, startPoint x: 411, startPoint y: 163, endPoint x: 367, endPoint y: 207, distance: 62.5
click at [412, 163] on form "Date Range Last 30 Days Locations [GEOGRAPHIC_DATA] - [PERSON_NAME] Classificat…" at bounding box center [453, 147] width 493 height 169
click at [349, 222] on span "Run Report" at bounding box center [334, 223] width 33 height 15
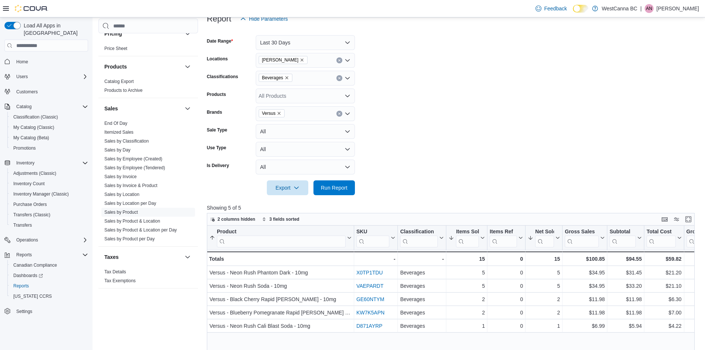
scroll to position [98, 0]
click at [279, 110] on icon "Remove Versus from selection in this group" at bounding box center [279, 112] width 4 height 4
type input "***"
click at [284, 140] on button "Second Nature" at bounding box center [305, 136] width 99 height 11
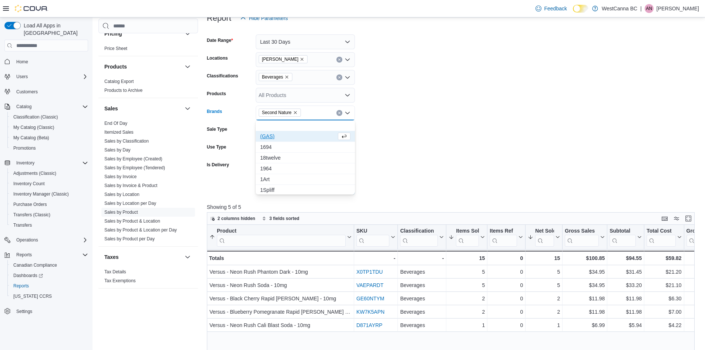
drag, startPoint x: 429, startPoint y: 128, endPoint x: 422, endPoint y: 133, distance: 8.4
click at [429, 127] on form "Date Range Last 30 Days Locations [GEOGRAPHIC_DATA] - [PERSON_NAME] Classificat…" at bounding box center [453, 110] width 493 height 169
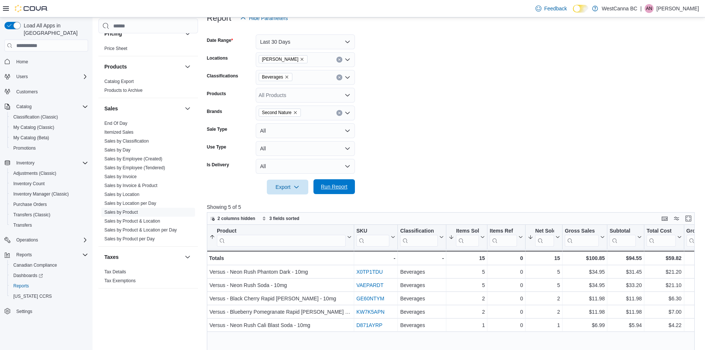
click at [341, 188] on span "Run Report" at bounding box center [334, 186] width 27 height 7
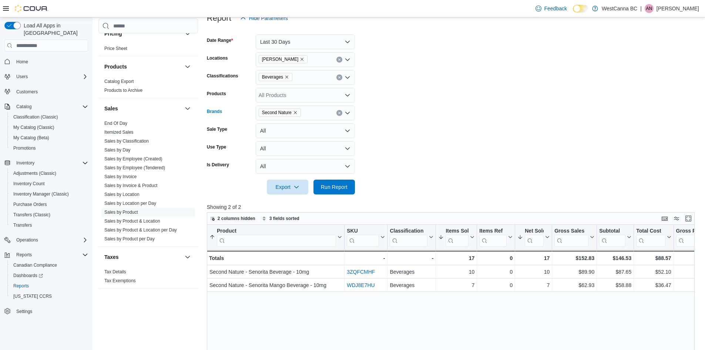
click at [296, 111] on icon "Remove Second Nature from selection in this group" at bounding box center [295, 112] width 4 height 4
type input "******"
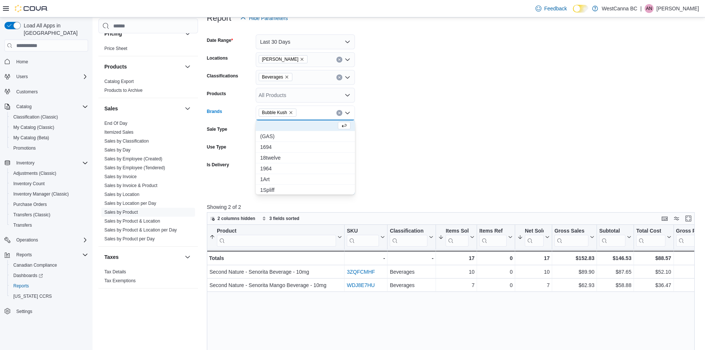
click at [458, 131] on form "Date Range Last 30 Days Locations [GEOGRAPHIC_DATA] - [PERSON_NAME] Classificat…" at bounding box center [453, 110] width 493 height 169
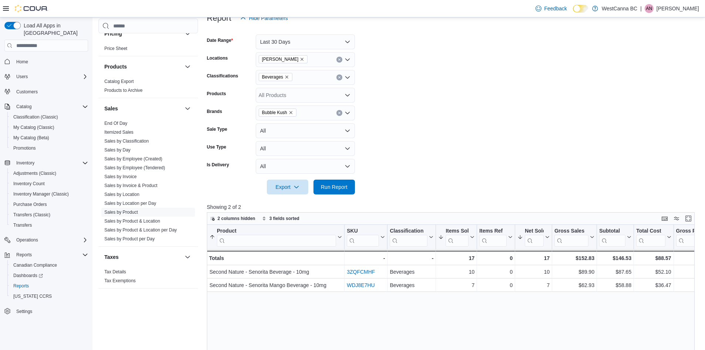
click at [310, 188] on div "Export" at bounding box center [289, 186] width 45 height 15
click at [324, 187] on button "Run Report" at bounding box center [333, 186] width 41 height 15
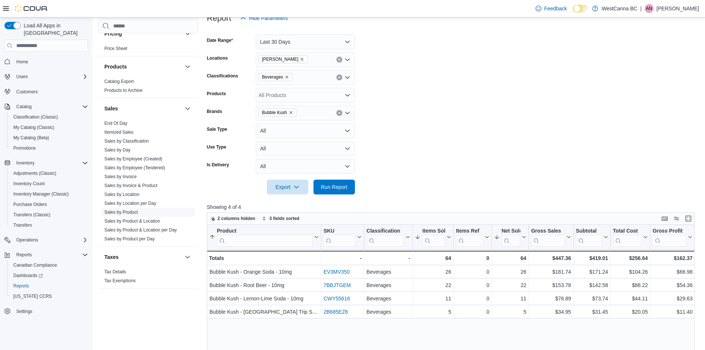
click at [291, 112] on icon "Remove Bubble Kush from selection in this group" at bounding box center [290, 112] width 3 height 3
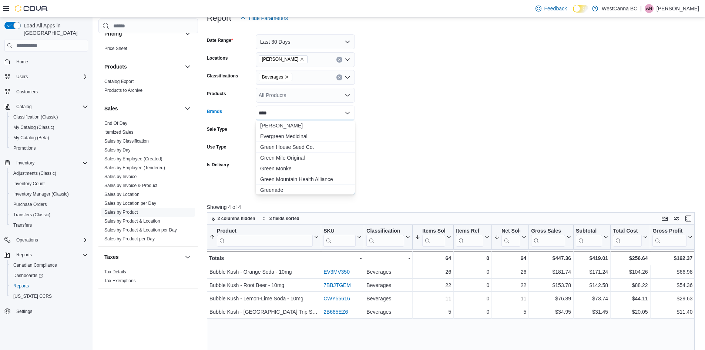
type input "****"
click at [299, 170] on span "Green Monke" at bounding box center [305, 168] width 90 height 7
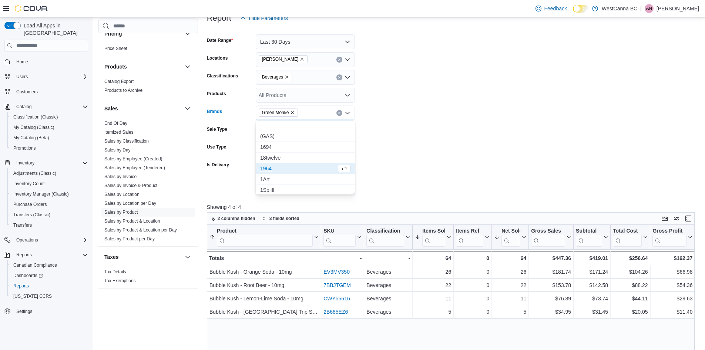
drag, startPoint x: 425, startPoint y: 162, endPoint x: 417, endPoint y: 164, distance: 7.9
click at [425, 162] on form "Date Range Last 30 Days Locations [GEOGRAPHIC_DATA] - [PERSON_NAME] Classificat…" at bounding box center [453, 110] width 493 height 169
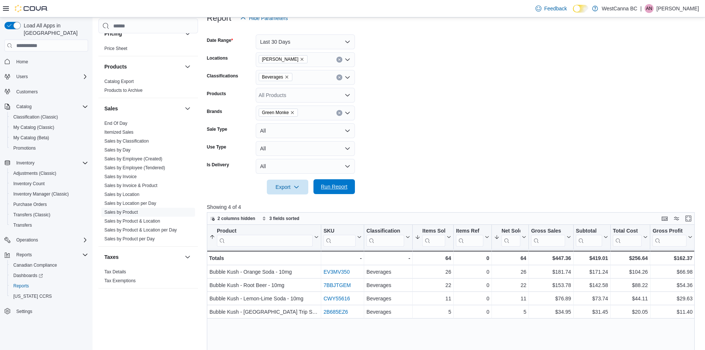
click at [347, 182] on span "Run Report" at bounding box center [334, 186] width 33 height 15
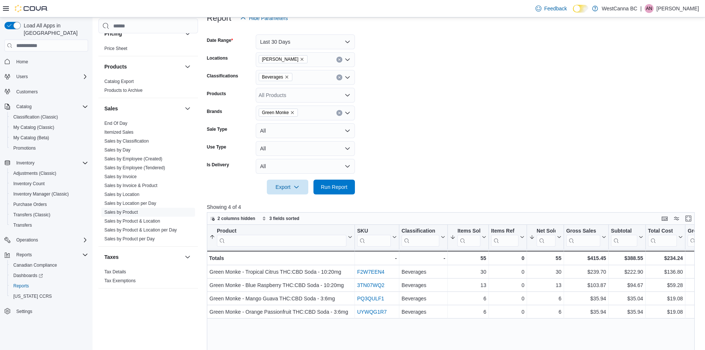
click at [287, 74] on span "Beverages" at bounding box center [275, 76] width 27 height 7
click at [288, 78] on icon "Remove Beverages from selection in this group" at bounding box center [287, 77] width 4 height 4
drag, startPoint x: 288, startPoint y: 110, endPoint x: 407, endPoint y: 103, distance: 120.1
click at [288, 110] on span "Pre-Rolls" at bounding box center [282, 111] width 21 height 7
click at [410, 102] on form "Date Range Last 30 Days Locations [GEOGRAPHIC_DATA] - [PERSON_NAME] Classificat…" at bounding box center [453, 110] width 493 height 169
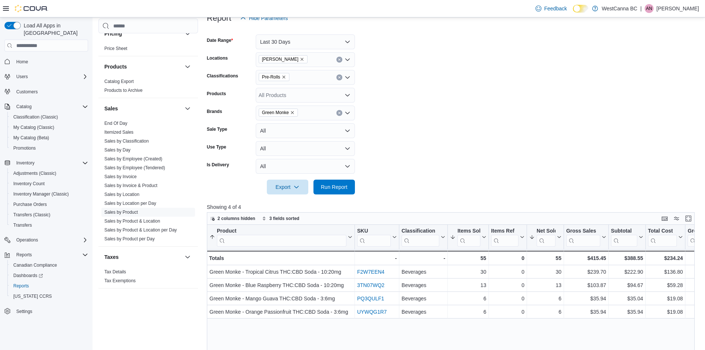
click at [292, 112] on icon "Remove Green Monke from selection in this group" at bounding box center [292, 112] width 4 height 4
type input "***"
click at [287, 124] on span "Back Forty" at bounding box center [305, 125] width 90 height 7
click at [392, 121] on form "Date Range Last 30 Days Locations WestCanna - [PERSON_NAME] Classifications Pre…" at bounding box center [453, 110] width 493 height 169
click at [330, 184] on span "Run Report" at bounding box center [334, 186] width 27 height 7
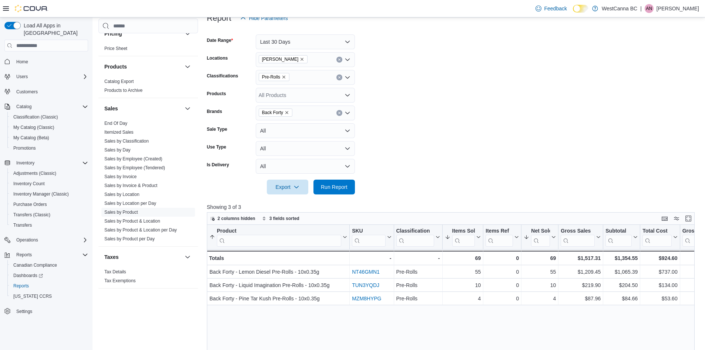
click at [289, 112] on icon "Remove Back Forty from selection in this group" at bounding box center [287, 112] width 4 height 4
type input "******"
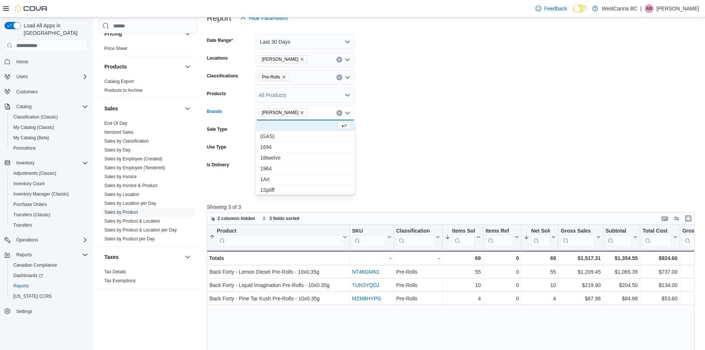
click at [414, 189] on form "Date Range Last 30 Days Locations [GEOGRAPHIC_DATA] - [PERSON_NAME] Classificat…" at bounding box center [453, 110] width 493 height 169
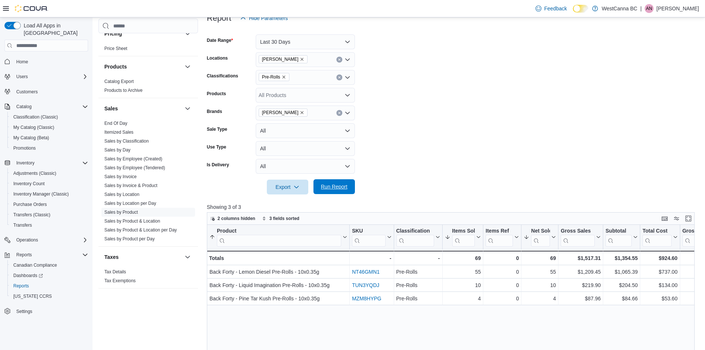
click at [325, 190] on span "Run Report" at bounding box center [334, 186] width 27 height 7
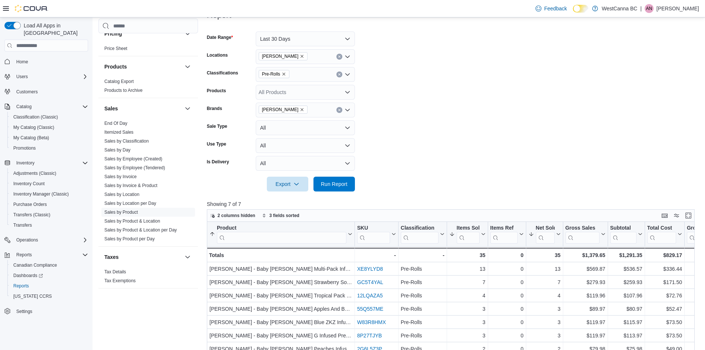
scroll to position [98, 0]
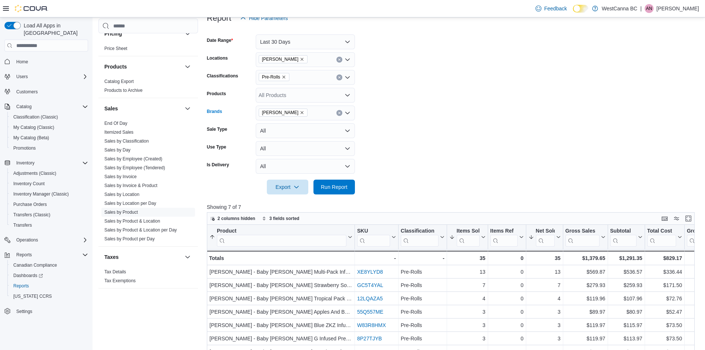
click at [300, 112] on icon "Remove Jeeter from selection in this group" at bounding box center [302, 112] width 4 height 4
type input "******"
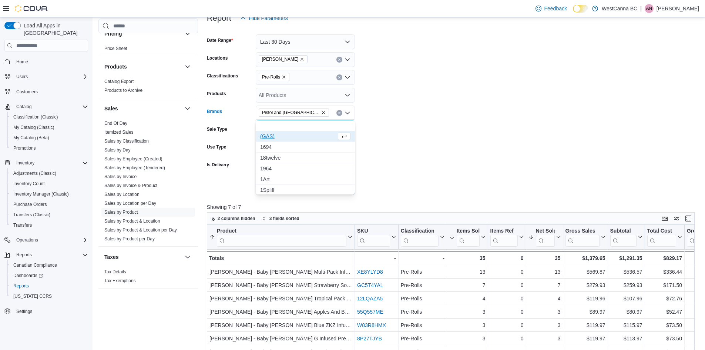
click at [409, 121] on form "Date Range Last 30 Days Locations [GEOGRAPHIC_DATA] - [PERSON_NAME] Classificat…" at bounding box center [453, 110] width 493 height 169
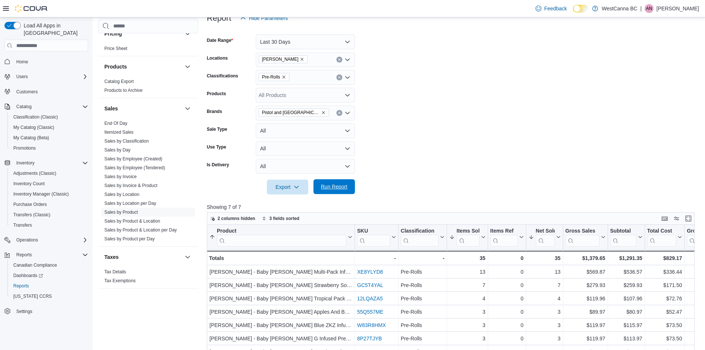
click at [332, 183] on span "Run Report" at bounding box center [334, 186] width 33 height 15
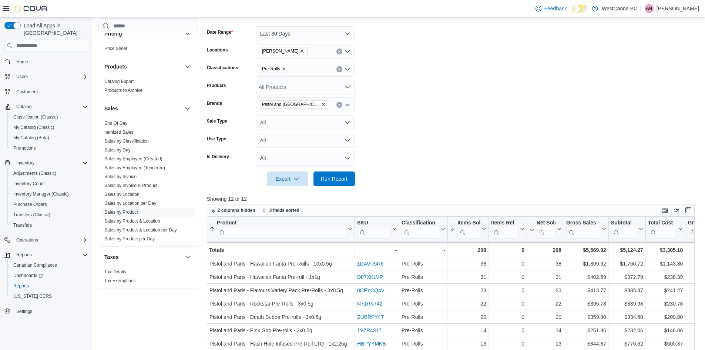
scroll to position [98, 0]
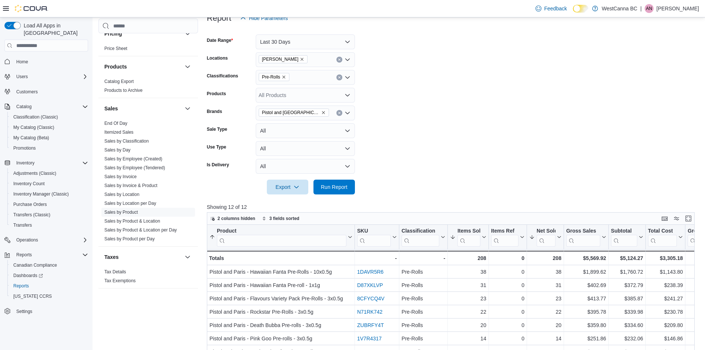
click at [321, 114] on icon "Remove Pistol and Paris from selection in this group" at bounding box center [323, 112] width 4 height 4
click at [284, 76] on icon "Remove Pre-Rolls from selection in this group" at bounding box center [283, 76] width 3 height 3
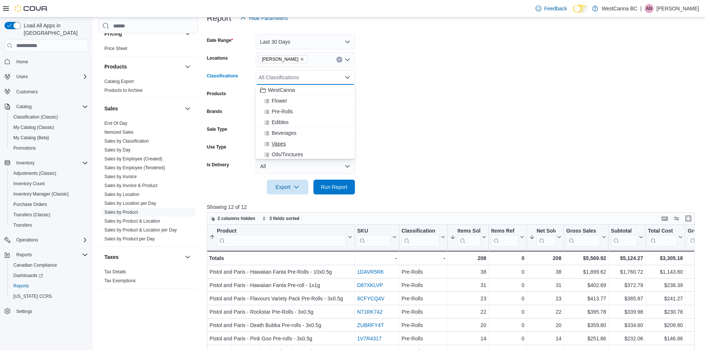
click at [292, 144] on div "Vapes" at bounding box center [305, 143] width 90 height 7
click at [384, 131] on form "Date Range Last 30 Days Locations [GEOGRAPHIC_DATA] - [PERSON_NAME] Classificat…" at bounding box center [453, 110] width 493 height 169
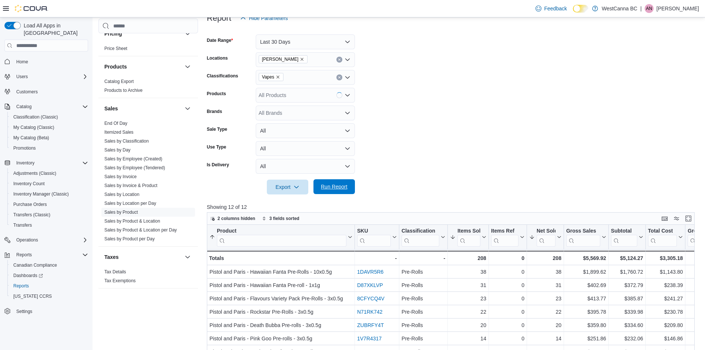
drag, startPoint x: 322, startPoint y: 178, endPoint x: 324, endPoint y: 182, distance: 4.8
click at [323, 180] on form "Date Range Last 30 Days Locations [GEOGRAPHIC_DATA] - [PERSON_NAME] Classificat…" at bounding box center [453, 110] width 493 height 169
click at [324, 182] on span "Run Report" at bounding box center [334, 186] width 33 height 15
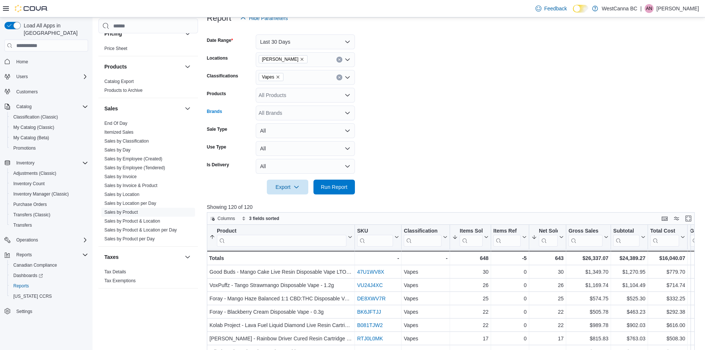
click at [279, 112] on div "All Brands" at bounding box center [305, 112] width 99 height 15
type input "******"
click at [285, 124] on span "General Admission" at bounding box center [305, 125] width 90 height 7
drag, startPoint x: 432, startPoint y: 123, endPoint x: 360, endPoint y: 160, distance: 80.8
click at [432, 123] on form "Date Range Last 30 Days Locations [GEOGRAPHIC_DATA] - [PERSON_NAME] Classificat…" at bounding box center [453, 110] width 493 height 169
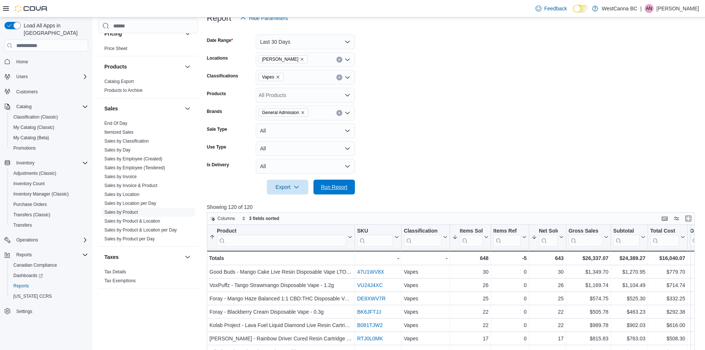
click at [346, 190] on span "Run Report" at bounding box center [334, 186] width 27 height 7
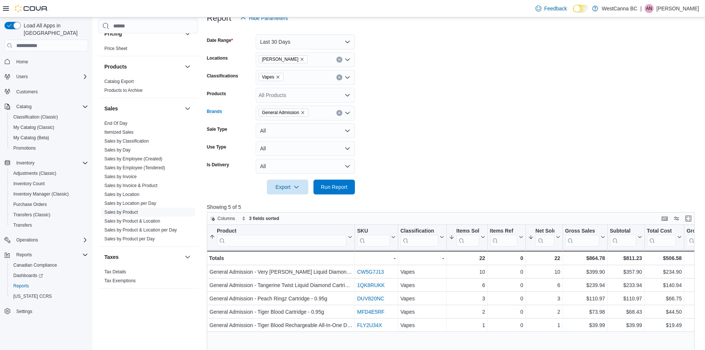
click at [303, 112] on icon "Remove General Admission from selection in this group" at bounding box center [302, 112] width 4 height 4
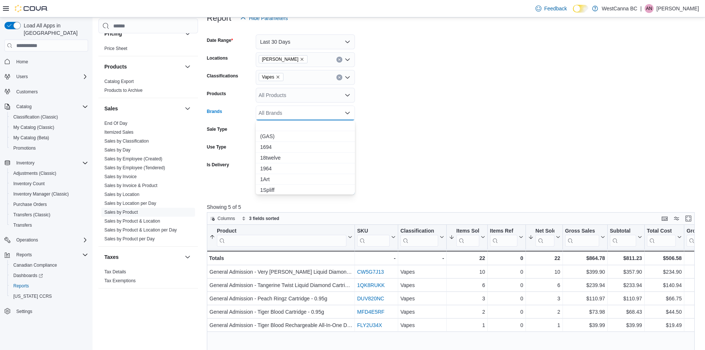
drag, startPoint x: 387, startPoint y: 181, endPoint x: 360, endPoint y: 186, distance: 27.4
click at [387, 181] on form "Date Range Last 30 Days Locations [GEOGRAPHIC_DATA] - [PERSON_NAME] Classificat…" at bounding box center [453, 110] width 493 height 169
click at [341, 188] on span "Run Report" at bounding box center [334, 186] width 27 height 7
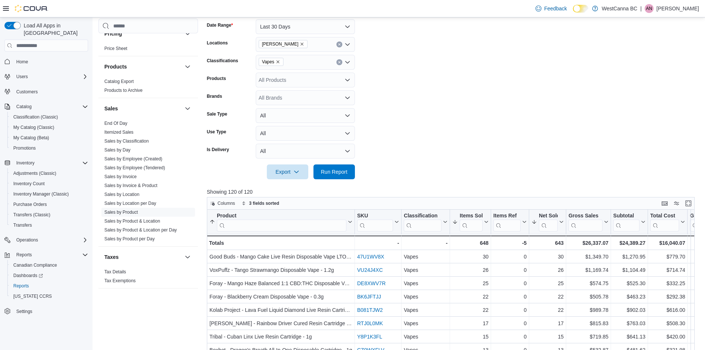
scroll to position [61, 0]
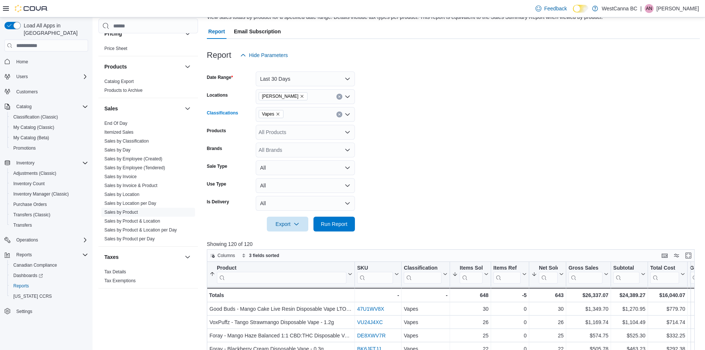
click at [278, 114] on icon "Remove Vapes from selection in this group" at bounding box center [278, 114] width 4 height 4
drag, startPoint x: 418, startPoint y: 130, endPoint x: 303, endPoint y: 157, distance: 118.2
click at [413, 132] on form "Date Range Last 30 Days Locations [GEOGRAPHIC_DATA] - [PERSON_NAME] Classificat…" at bounding box center [453, 147] width 493 height 169
click at [295, 148] on div "All Brands" at bounding box center [305, 149] width 99 height 15
type input "*******"
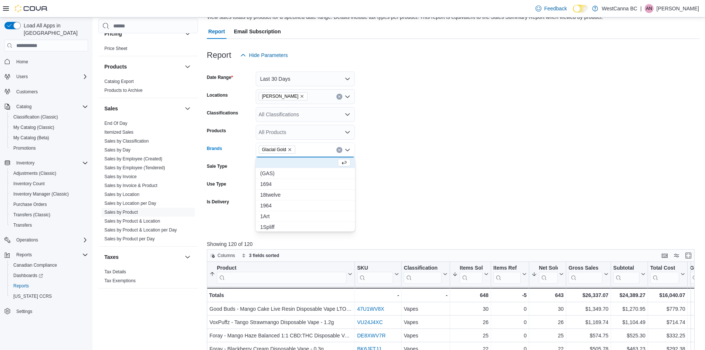
click at [421, 157] on form "Date Range Last 30 Days Locations [GEOGRAPHIC_DATA] - [PERSON_NAME] Classificat…" at bounding box center [453, 147] width 493 height 169
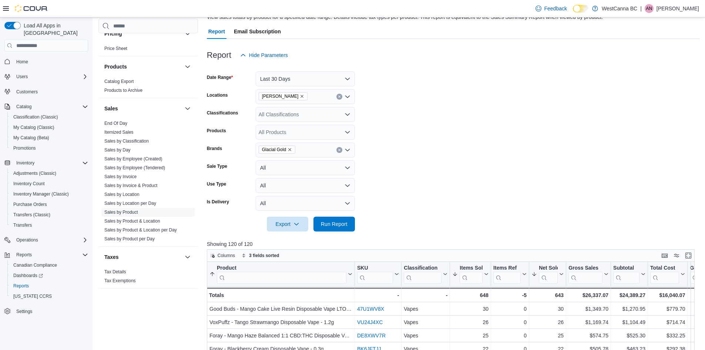
click at [318, 232] on div at bounding box center [453, 235] width 493 height 9
click at [325, 219] on span "Run Report" at bounding box center [334, 223] width 33 height 15
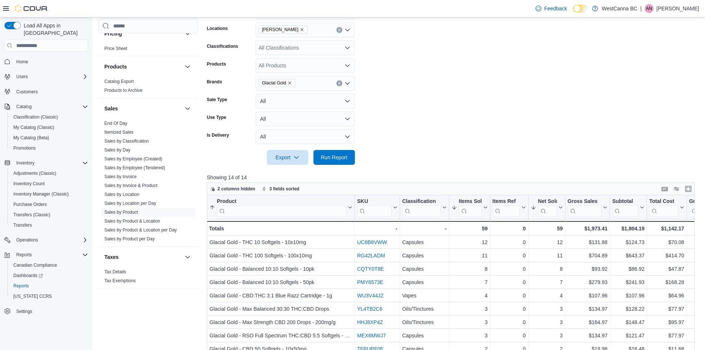
scroll to position [135, 0]
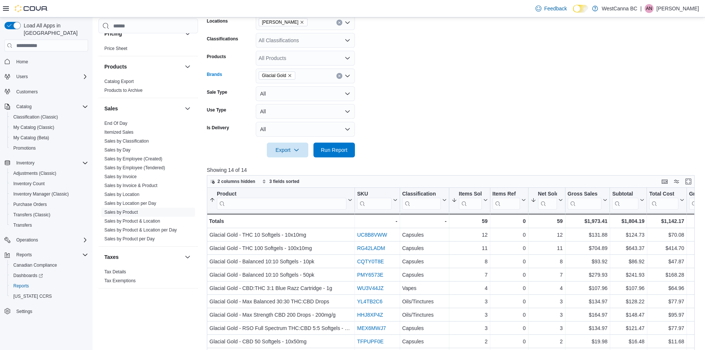
click at [290, 73] on span "Glacial Gold" at bounding box center [277, 75] width 30 height 7
click at [290, 74] on icon "Remove Glacial Gold from selection in this group" at bounding box center [290, 75] width 4 height 4
type input "*****"
click at [286, 97] on span "Simply Bare" at bounding box center [305, 98] width 90 height 7
click at [369, 116] on form "Date Range Last 30 Days Locations WestCanna - [PERSON_NAME] Classifications All…" at bounding box center [453, 73] width 493 height 169
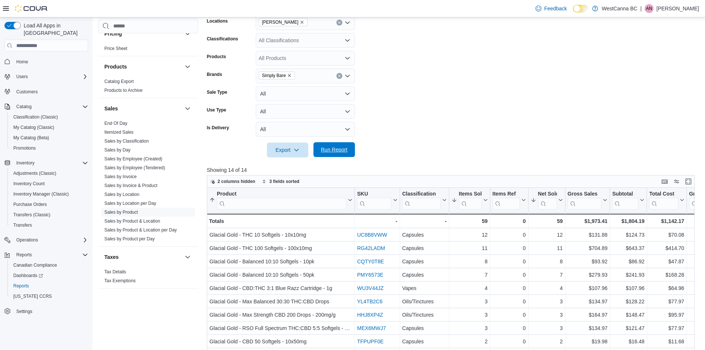
click at [347, 148] on span "Run Report" at bounding box center [334, 149] width 27 height 7
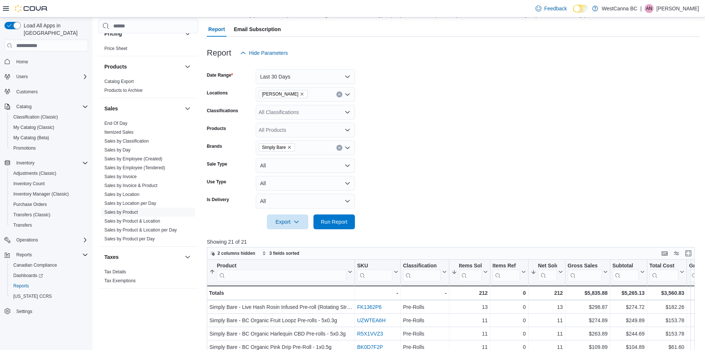
scroll to position [61, 0]
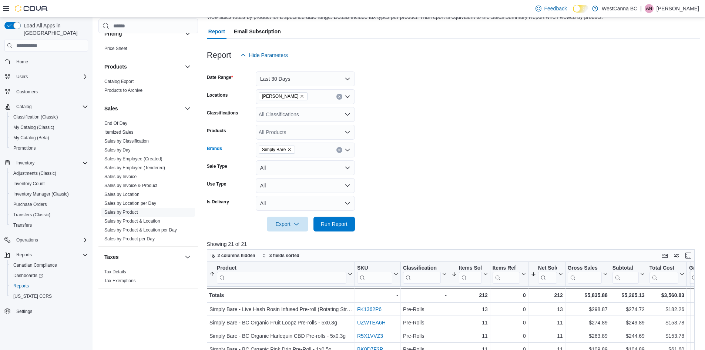
click at [290, 149] on icon "Remove Simply Bare from selection in this group" at bounding box center [289, 149] width 3 height 3
type input "*****"
click at [290, 161] on span "Wildflower" at bounding box center [305, 162] width 90 height 7
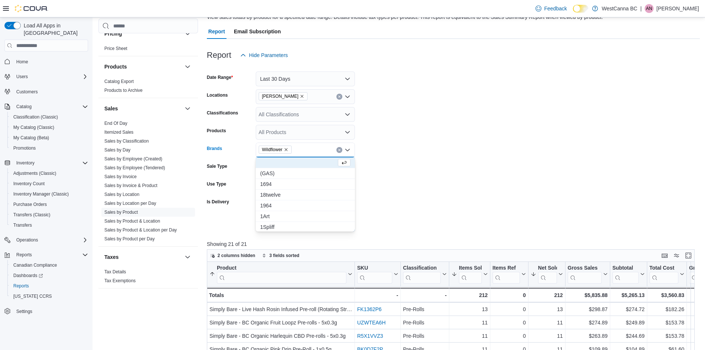
click at [419, 155] on form "Date Range Last 30 Days Locations [GEOGRAPHIC_DATA] - [PERSON_NAME] Classificat…" at bounding box center [453, 147] width 493 height 169
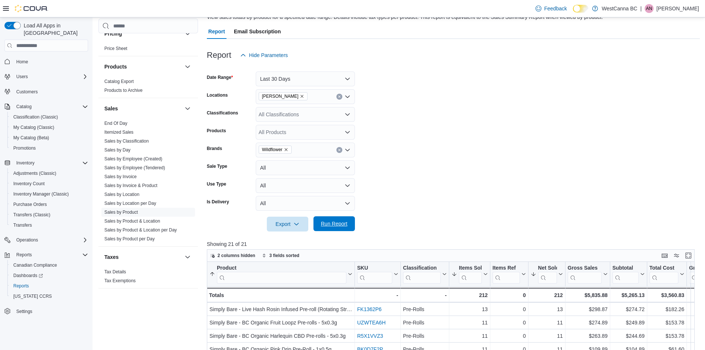
click at [342, 220] on span "Run Report" at bounding box center [334, 223] width 33 height 15
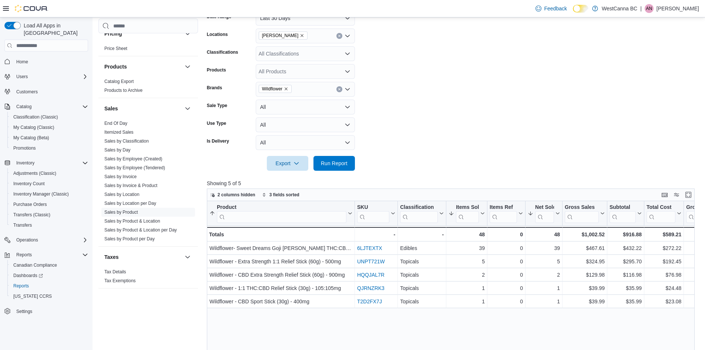
scroll to position [61, 0]
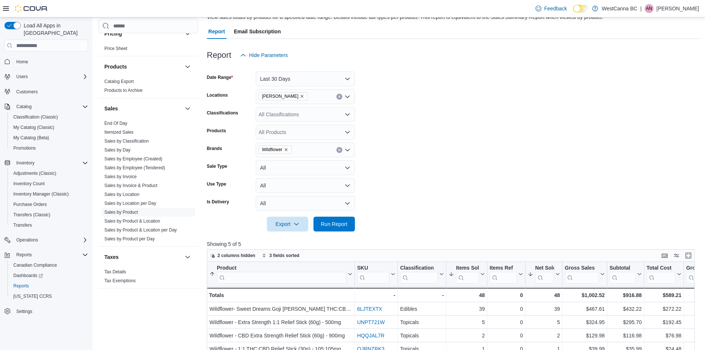
click at [288, 149] on icon "Remove Wildflower from selection in this group" at bounding box center [286, 149] width 3 height 3
type input "**********"
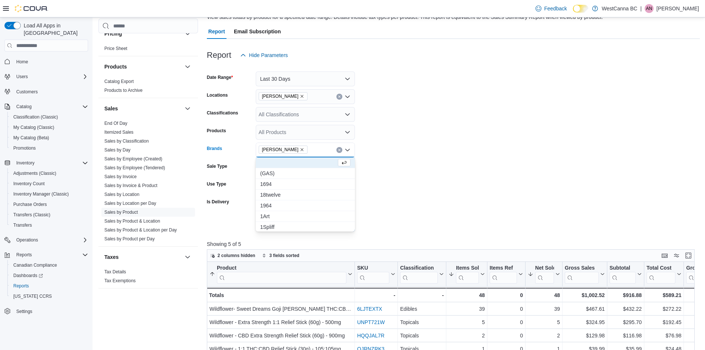
click at [391, 149] on form "Date Range Last 30 Days Locations [GEOGRAPHIC_DATA] - [PERSON_NAME] Classificat…" at bounding box center [453, 147] width 493 height 169
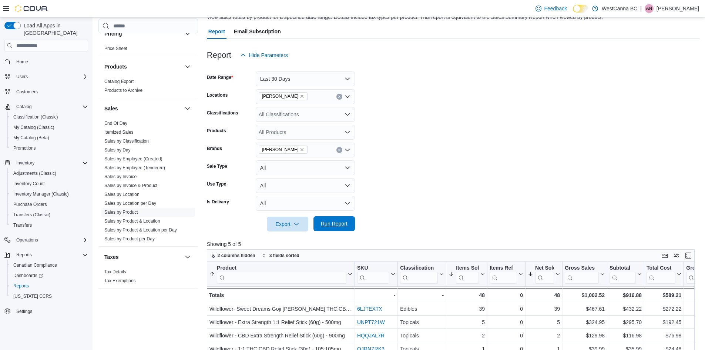
click at [342, 228] on span "Run Report" at bounding box center [334, 223] width 33 height 15
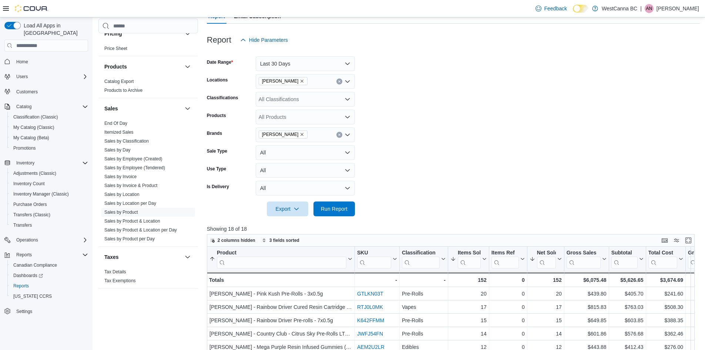
scroll to position [61, 0]
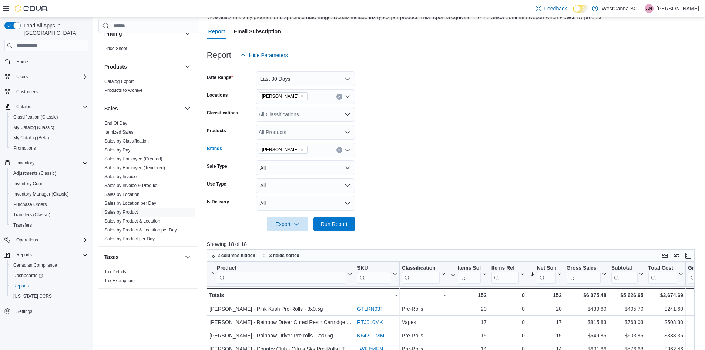
click at [301, 149] on icon "Remove Woody Nelson from selection in this group" at bounding box center [302, 149] width 3 height 3
type input "****"
click at [293, 161] on span "[GEOGRAPHIC_DATA]" at bounding box center [305, 162] width 90 height 7
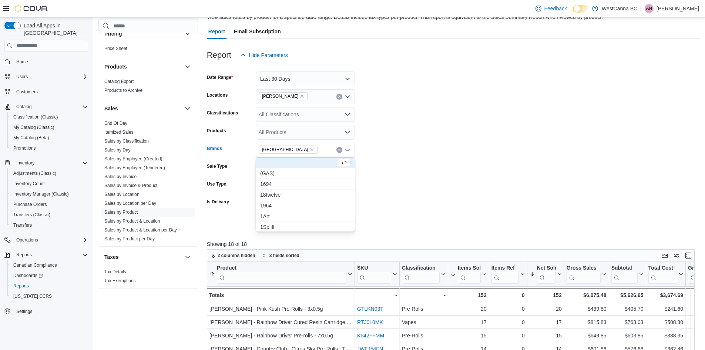
click at [381, 161] on form "Date Range Last 30 Days Locations [GEOGRAPHIC_DATA] - [PERSON_NAME] Classificat…" at bounding box center [453, 147] width 493 height 169
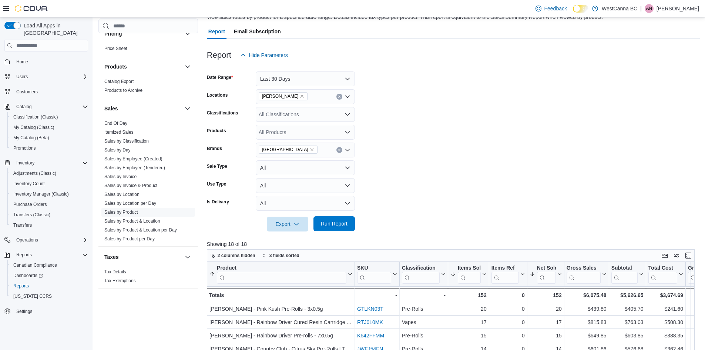
click at [338, 224] on span "Run Report" at bounding box center [334, 223] width 27 height 7
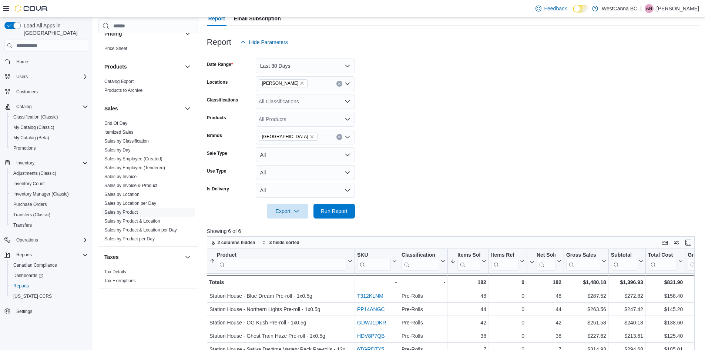
scroll to position [61, 0]
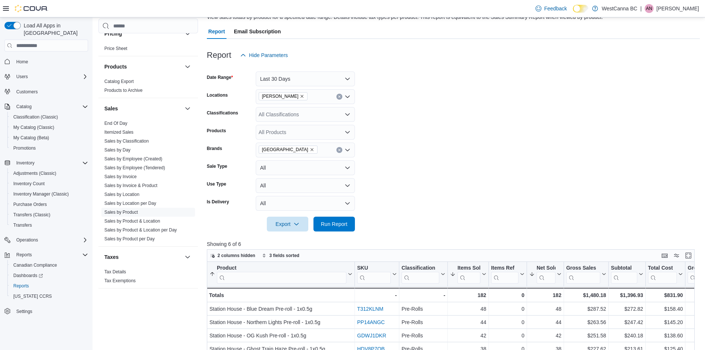
click at [310, 149] on icon "Remove Station House from selection in this group" at bounding box center [312, 149] width 4 height 4
type input "******"
click at [291, 163] on span "All Nations" at bounding box center [305, 162] width 90 height 7
click at [415, 144] on form "Date Range Last 30 Days Locations [GEOGRAPHIC_DATA] - [PERSON_NAME] Classificat…" at bounding box center [453, 147] width 493 height 169
click at [339, 227] on span "Run Report" at bounding box center [334, 223] width 27 height 7
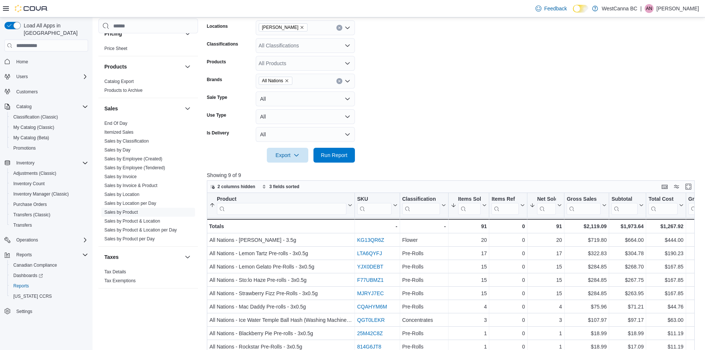
scroll to position [24, 0]
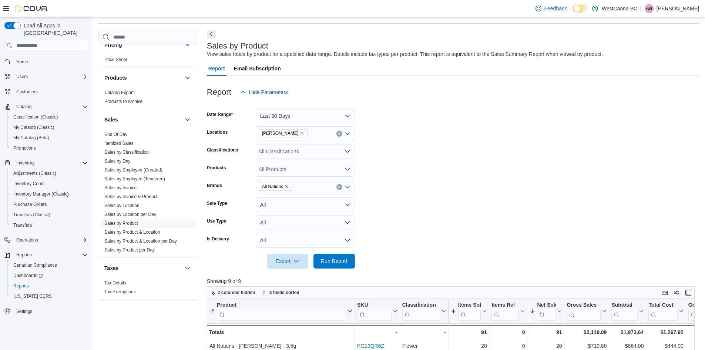
click at [289, 186] on icon "Remove All Nations from selection in this group" at bounding box center [287, 186] width 4 height 4
type input "*"
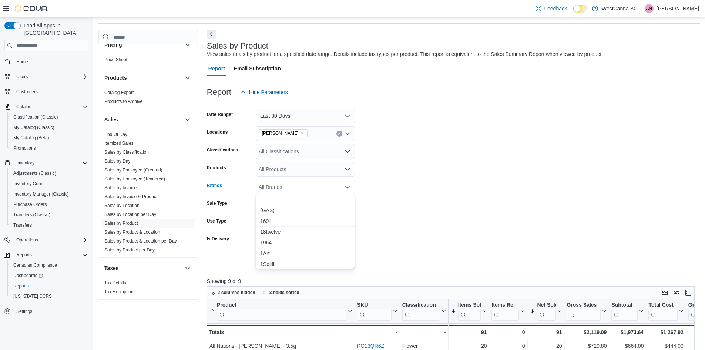
click at [273, 169] on div "All Products" at bounding box center [305, 169] width 99 height 15
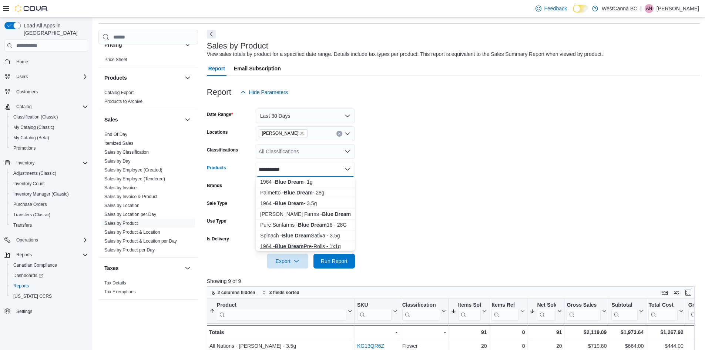
type input "**********"
click at [333, 245] on div "1964 - Blue Dream Pre-Rolls - 1x1g" at bounding box center [305, 245] width 90 height 7
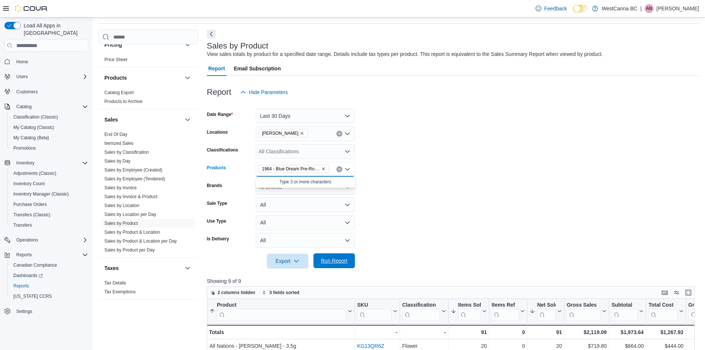
click at [346, 263] on span "Run Report" at bounding box center [334, 260] width 27 height 7
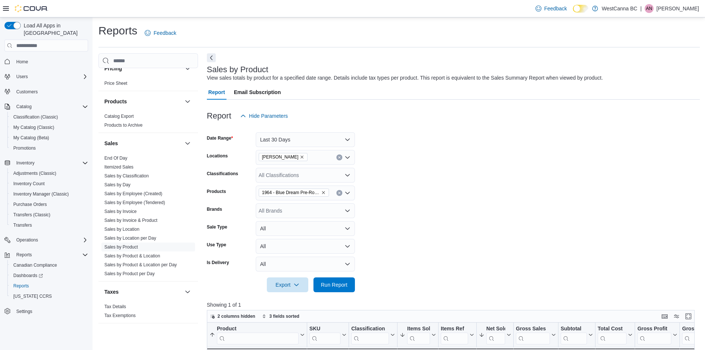
click at [322, 194] on icon "Remove 1964 - Blue Dream Pre-Rolls - 1x1g from selection in this group" at bounding box center [323, 192] width 4 height 4
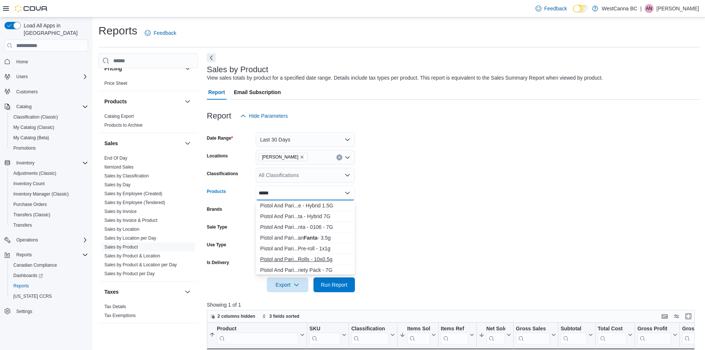
type input "*****"
click at [336, 255] on div "Pistol and Pari...Rolls - 10x0.5g" at bounding box center [305, 258] width 90 height 7
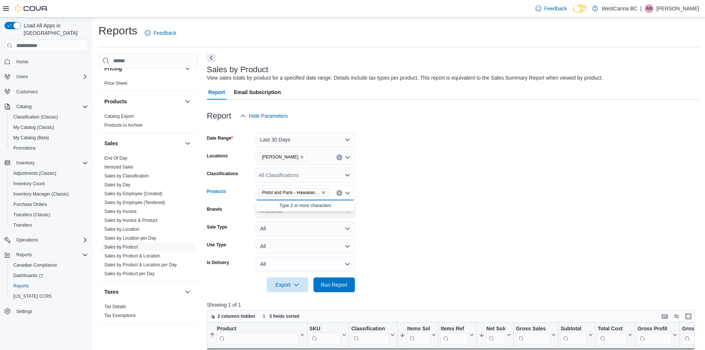
click at [379, 265] on form "Date Range Last 30 Days Locations [GEOGRAPHIC_DATA] - [PERSON_NAME] Classificat…" at bounding box center [453, 207] width 493 height 169
click at [334, 286] on span "Run Report" at bounding box center [334, 284] width 27 height 7
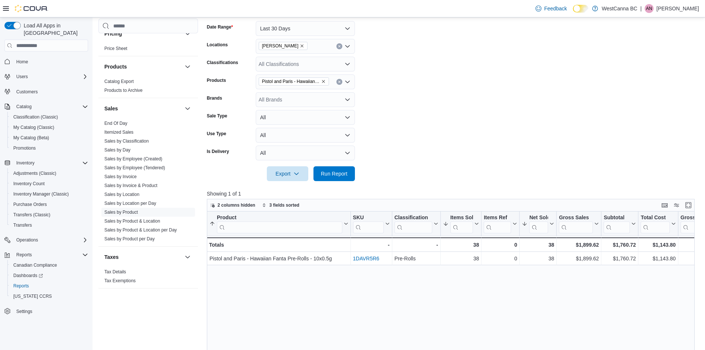
scroll to position [37, 0]
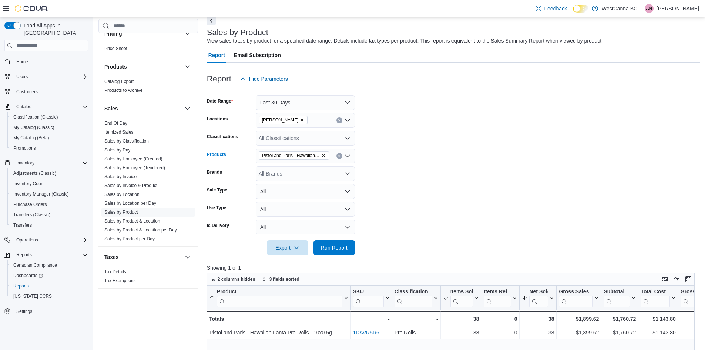
click at [325, 155] on icon "Remove Pistol and Paris - Hawaiian Fanta Pre-Rolls - 10x0.5g from selection in …" at bounding box center [323, 155] width 4 height 4
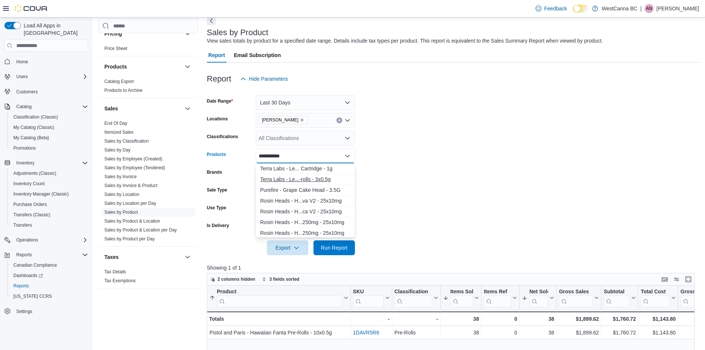
type input "**********"
click at [326, 182] on div "Terra Labs - Le...-rolls - 3x0.5g" at bounding box center [305, 178] width 90 height 7
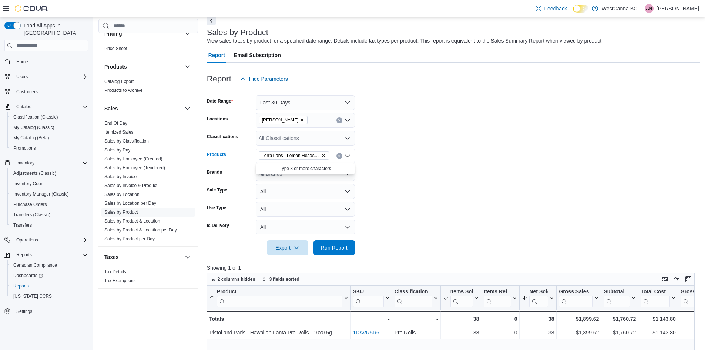
drag, startPoint x: 403, startPoint y: 184, endPoint x: 352, endPoint y: 230, distance: 68.7
click at [399, 187] on form "Date Range Last 30 Days Locations [GEOGRAPHIC_DATA] - [PERSON_NAME] Classificat…" at bounding box center [453, 170] width 493 height 169
click at [350, 249] on span "Run Report" at bounding box center [334, 247] width 33 height 15
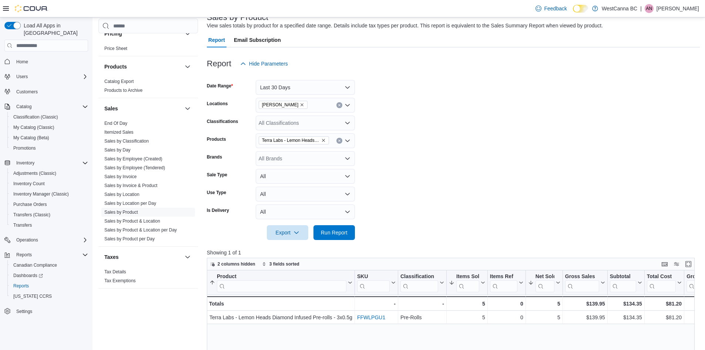
scroll to position [37, 0]
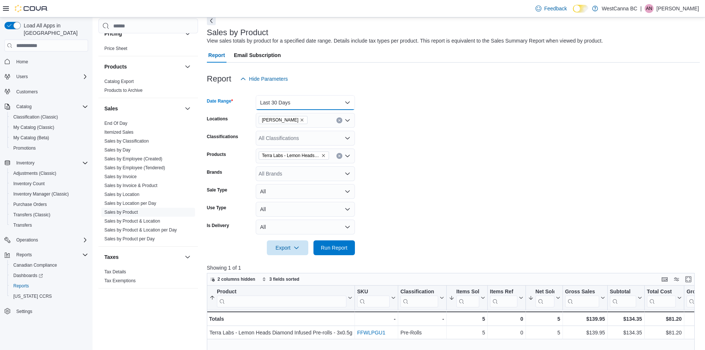
click at [305, 98] on button "Last 30 Days" at bounding box center [305, 102] width 99 height 15
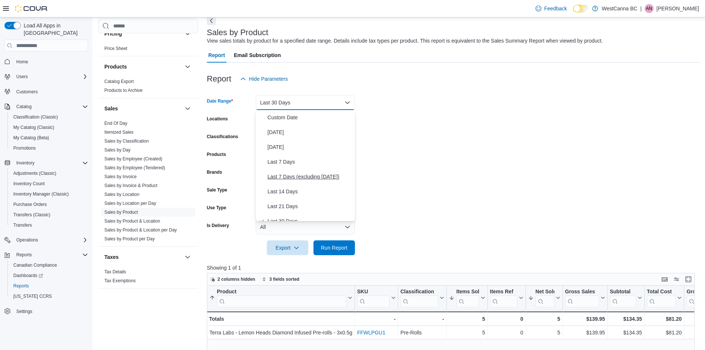
scroll to position [7, 0]
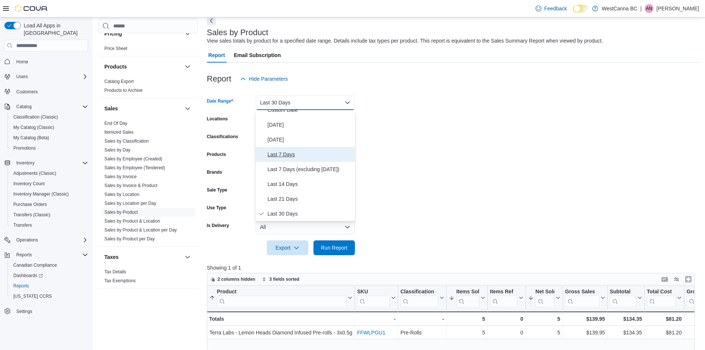
click at [294, 161] on button "Last 7 Days" at bounding box center [305, 154] width 99 height 15
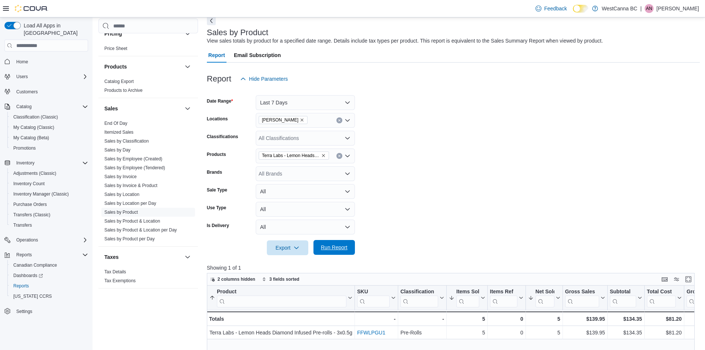
click at [348, 246] on span "Run Report" at bounding box center [334, 247] width 33 height 15
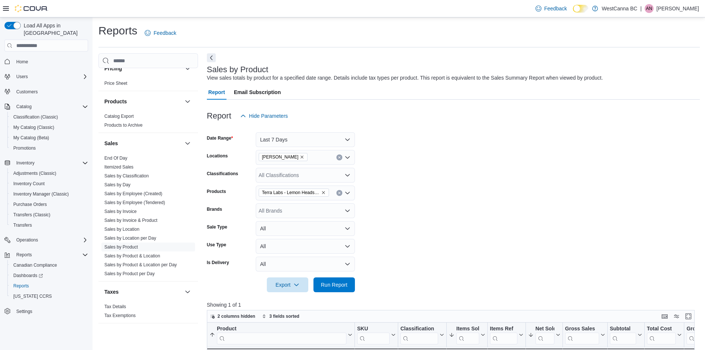
click at [323, 192] on icon "Remove Terra Labs - Lemon Heads Diamond Infused Pre-rolls - 3x0.5g from selecti…" at bounding box center [323, 192] width 4 height 4
click at [407, 179] on form "Date Range Last 7 Days Locations [GEOGRAPHIC_DATA] - [PERSON_NAME] Classificati…" at bounding box center [453, 207] width 493 height 169
click at [321, 209] on div "All Brands" at bounding box center [305, 210] width 99 height 15
type input "******"
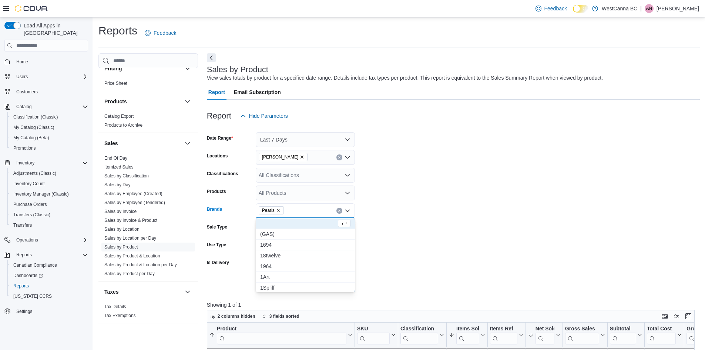
click at [431, 240] on form "Date Range Last 7 Days Locations [GEOGRAPHIC_DATA] - [PERSON_NAME] Classificati…" at bounding box center [453, 207] width 493 height 169
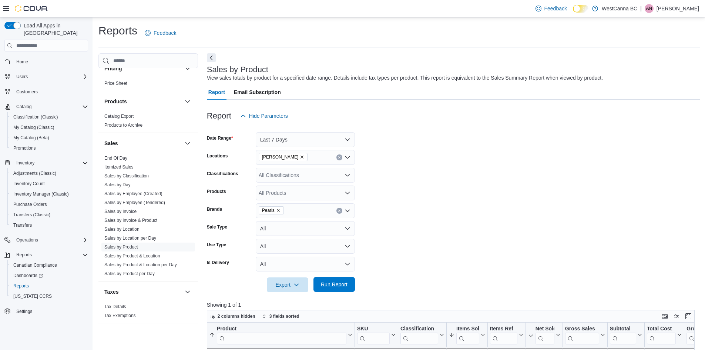
click at [332, 285] on span "Run Report" at bounding box center [334, 284] width 27 height 7
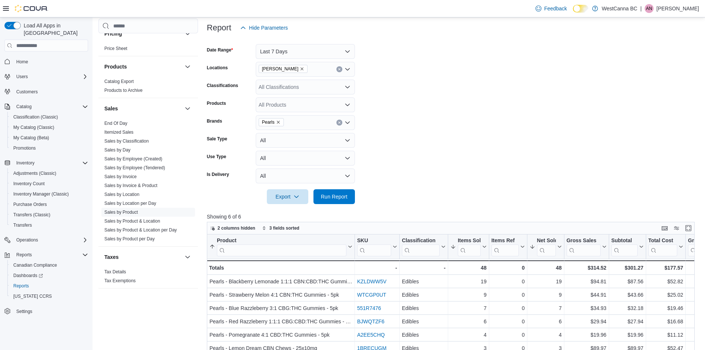
scroll to position [74, 0]
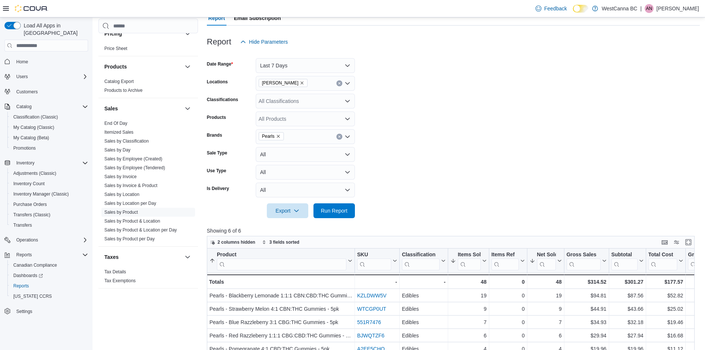
click at [278, 136] on icon "Remove Pearls from selection in this group" at bounding box center [278, 136] width 4 height 4
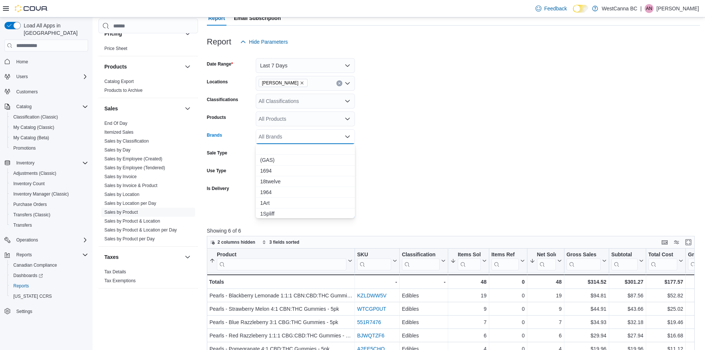
click at [281, 120] on div "All Products" at bounding box center [305, 118] width 99 height 15
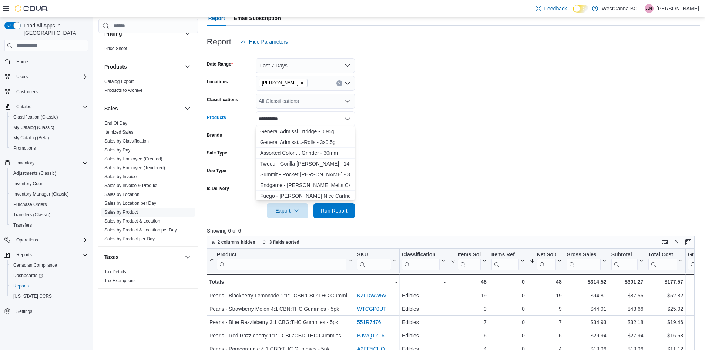
type input "**********"
drag, startPoint x: 321, startPoint y: 134, endPoint x: 340, endPoint y: 139, distance: 19.2
click at [321, 133] on div "General Admissi...rtridge - 0.95g" at bounding box center [305, 131] width 90 height 7
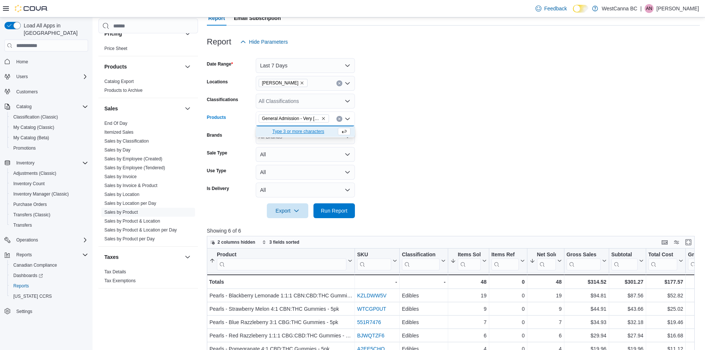
drag, startPoint x: 413, startPoint y: 140, endPoint x: 365, endPoint y: 198, distance: 75.7
click at [412, 141] on form "Date Range Last 7 Days Locations [GEOGRAPHIC_DATA] - [PERSON_NAME] Classificati…" at bounding box center [453, 133] width 493 height 169
click at [345, 209] on span "Run Report" at bounding box center [334, 209] width 27 height 7
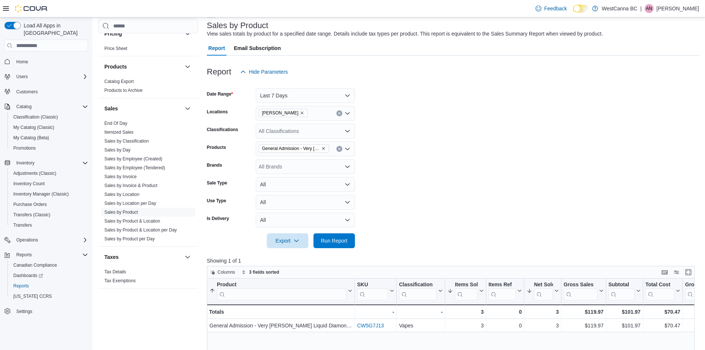
scroll to position [37, 0]
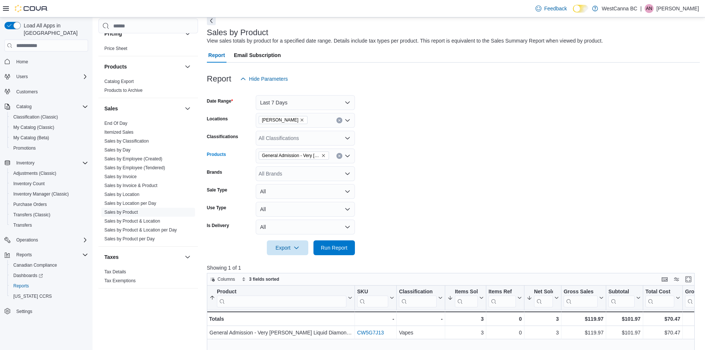
click at [324, 157] on icon "Remove General Admission - Very Berry Liquid Diamond Cartridge - 0.95g from sel…" at bounding box center [323, 155] width 4 height 4
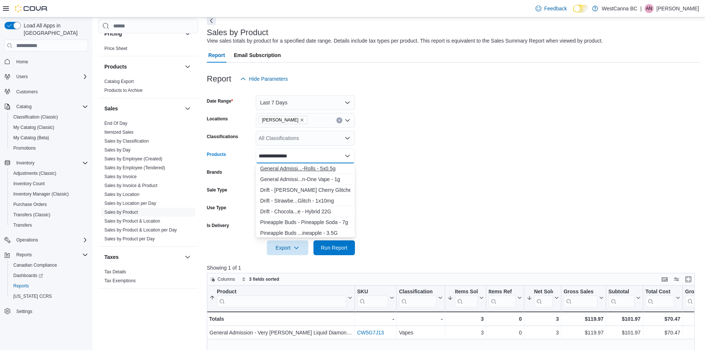
type input "**********"
click at [320, 166] on div "General Admissi...-Rolls - 5x0.5g" at bounding box center [305, 168] width 90 height 7
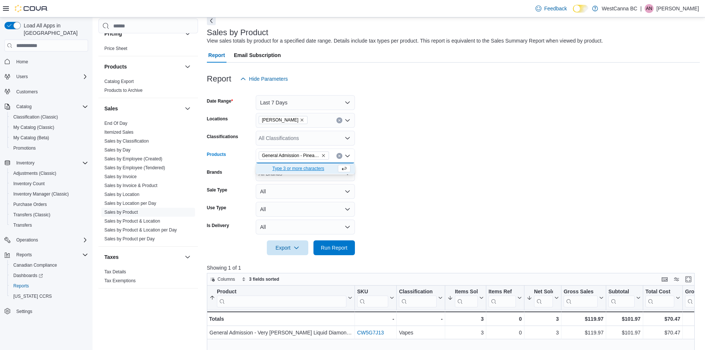
click at [405, 159] on form "Date Range Last 7 Days Locations [GEOGRAPHIC_DATA] - [PERSON_NAME] Classificati…" at bounding box center [453, 170] width 493 height 169
click at [350, 246] on button "Run Report" at bounding box center [333, 247] width 41 height 15
drag, startPoint x: 293, startPoint y: 98, endPoint x: 293, endPoint y: 104, distance: 6.7
click at [293, 97] on button "Last 7 Days" at bounding box center [305, 102] width 99 height 15
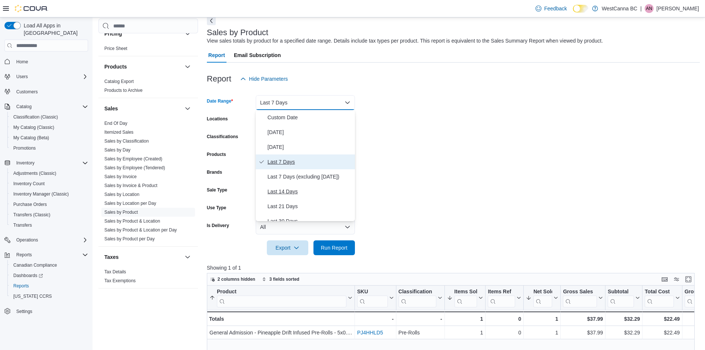
scroll to position [37, 0]
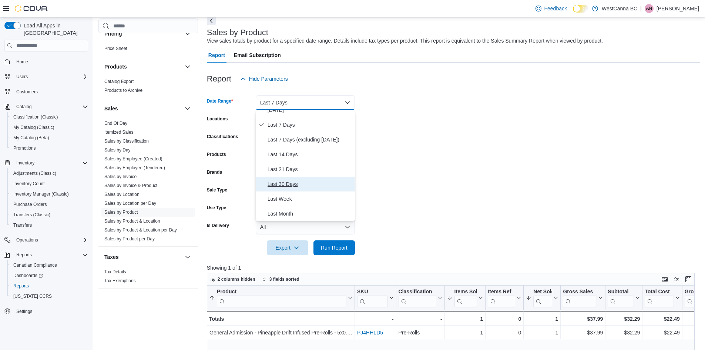
click at [290, 186] on span "Last 30 Days" at bounding box center [310, 183] width 84 height 9
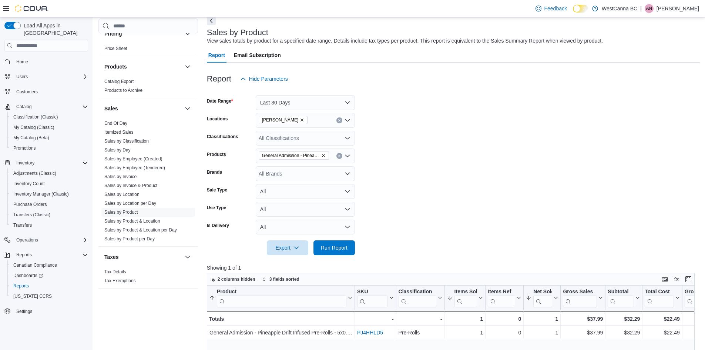
drag, startPoint x: 394, startPoint y: 188, endPoint x: 329, endPoint y: 239, distance: 83.6
click at [395, 188] on form "Date Range Last 30 Days Locations [GEOGRAPHIC_DATA] - [PERSON_NAME] Classificat…" at bounding box center [453, 170] width 493 height 169
click at [328, 244] on span "Run Report" at bounding box center [334, 246] width 27 height 7
click at [323, 154] on icon "Remove General Admission - Pineapple Drift Infused Pre-Rolls - 5x0.5g from sele…" at bounding box center [323, 155] width 4 height 4
click at [294, 101] on button "Last 30 Days" at bounding box center [305, 102] width 99 height 15
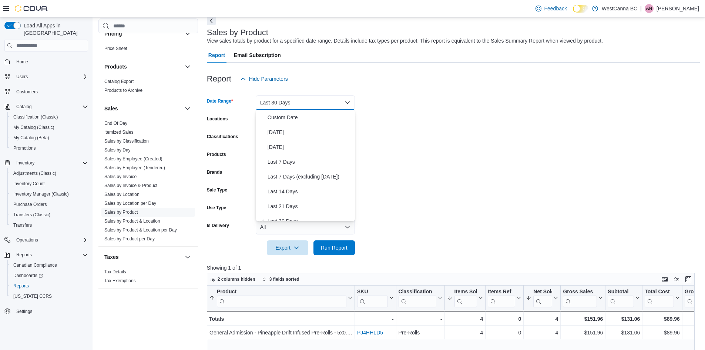
scroll to position [7, 0]
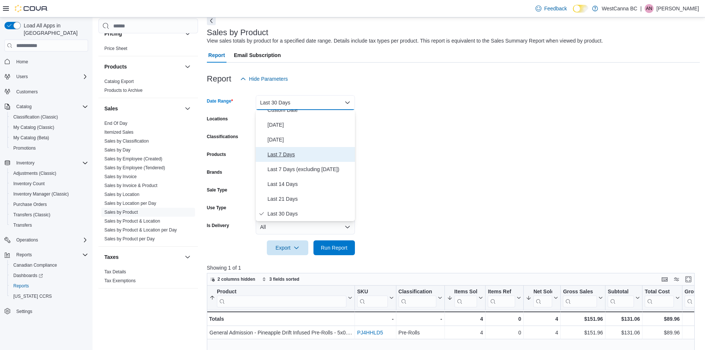
click at [293, 158] on span "Last 7 Days" at bounding box center [310, 154] width 84 height 9
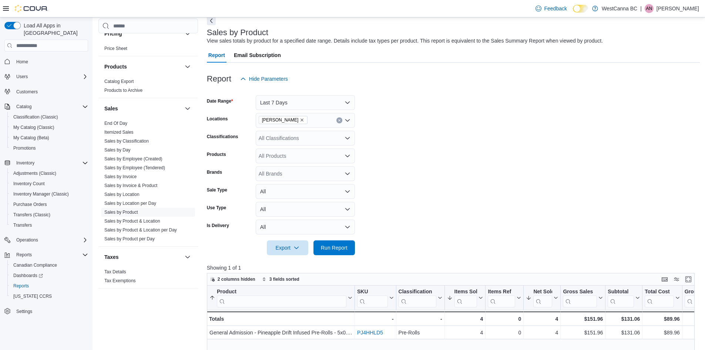
drag, startPoint x: 408, startPoint y: 135, endPoint x: 311, endPoint y: 161, distance: 99.9
click at [407, 135] on form "Date Range Last 7 Days Locations [GEOGRAPHIC_DATA] - [PERSON_NAME] Classificati…" at bounding box center [453, 170] width 493 height 169
click at [291, 138] on div "All Classifications" at bounding box center [305, 138] width 99 height 15
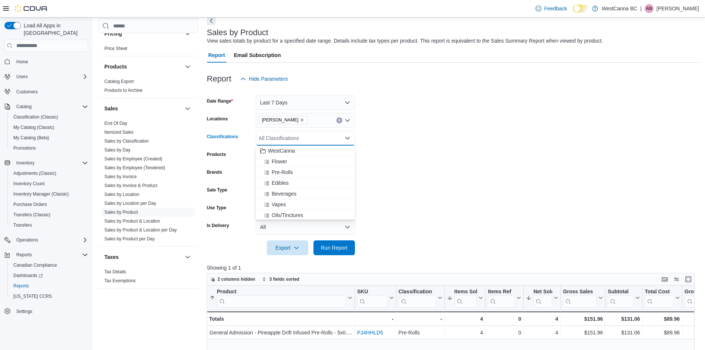
type input "*"
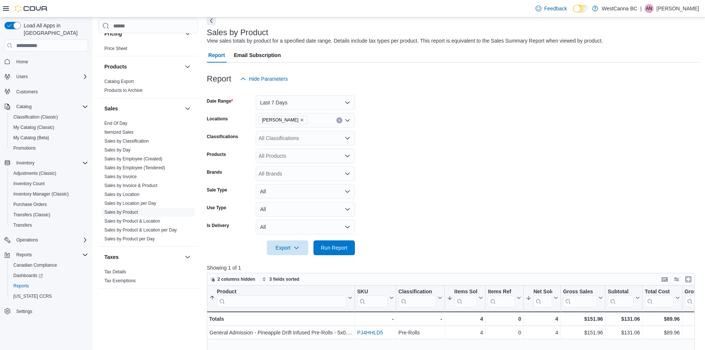
click at [394, 137] on form "Date Range Last 7 Days Locations [GEOGRAPHIC_DATA] - [PERSON_NAME] Classificati…" at bounding box center [453, 170] width 493 height 169
click at [263, 174] on div "All Brands" at bounding box center [305, 173] width 99 height 15
type input "******"
click at [262, 188] on span "Orchid CBD" at bounding box center [305, 185] width 90 height 7
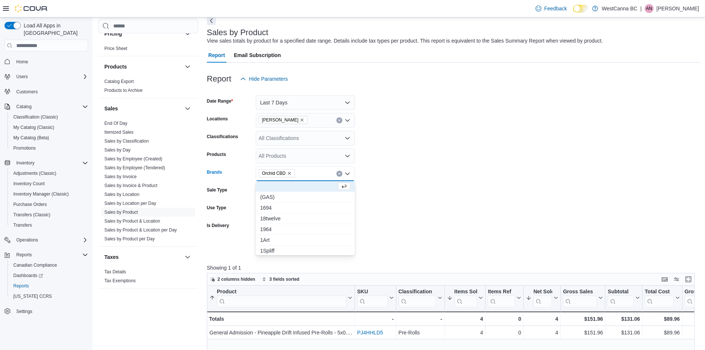
drag, startPoint x: 411, startPoint y: 242, endPoint x: 352, endPoint y: 250, distance: 59.7
click at [405, 242] on form "Date Range Last 7 Days Locations [GEOGRAPHIC_DATA] - [PERSON_NAME] Classificati…" at bounding box center [453, 170] width 493 height 169
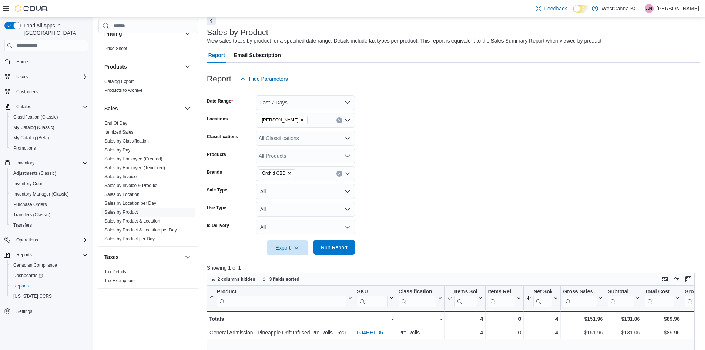
click at [347, 250] on span "Run Report" at bounding box center [334, 246] width 27 height 7
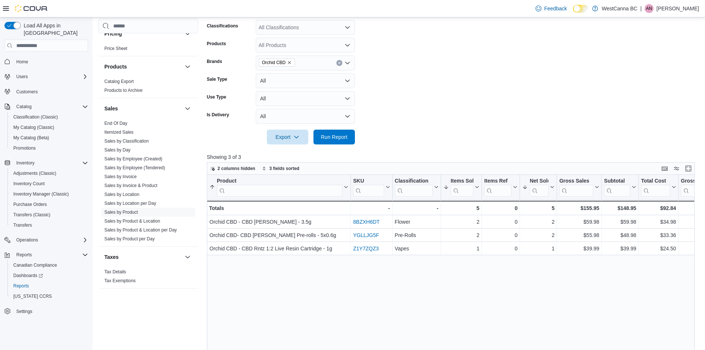
scroll to position [148, 0]
